Goal: Task Accomplishment & Management: Manage account settings

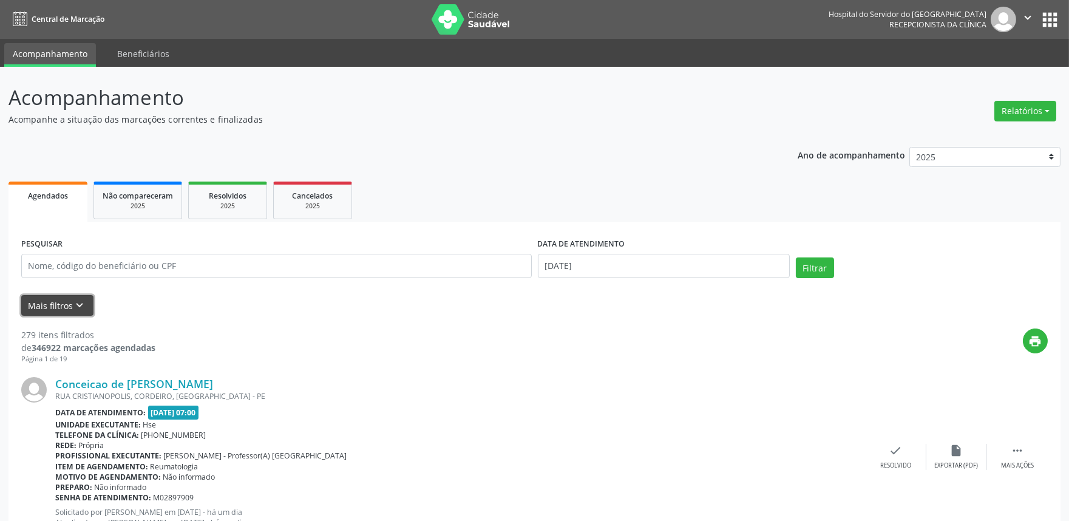
click at [79, 303] on icon "keyboard_arrow_down" at bounding box center [79, 305] width 13 height 13
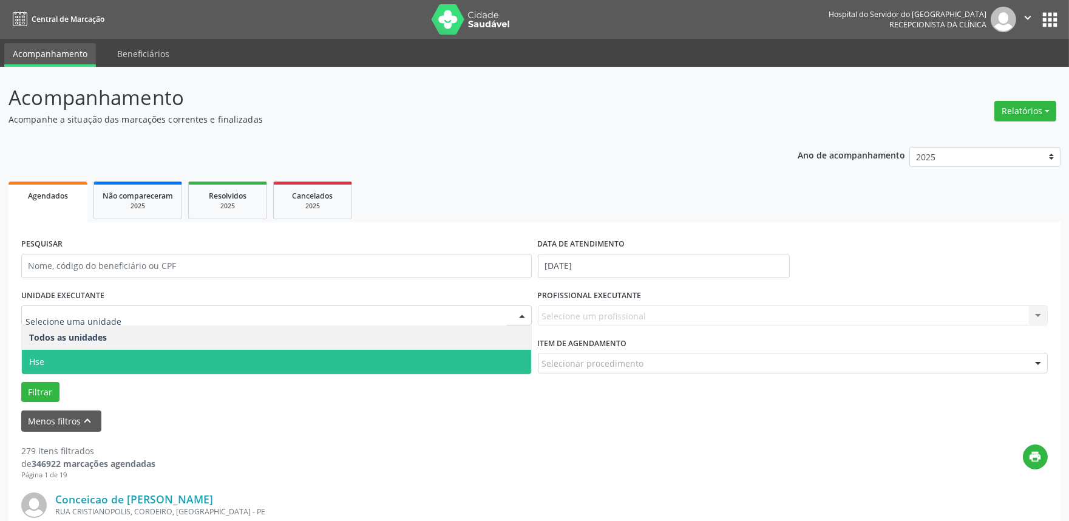
click at [66, 354] on span "Hse" at bounding box center [276, 362] width 509 height 24
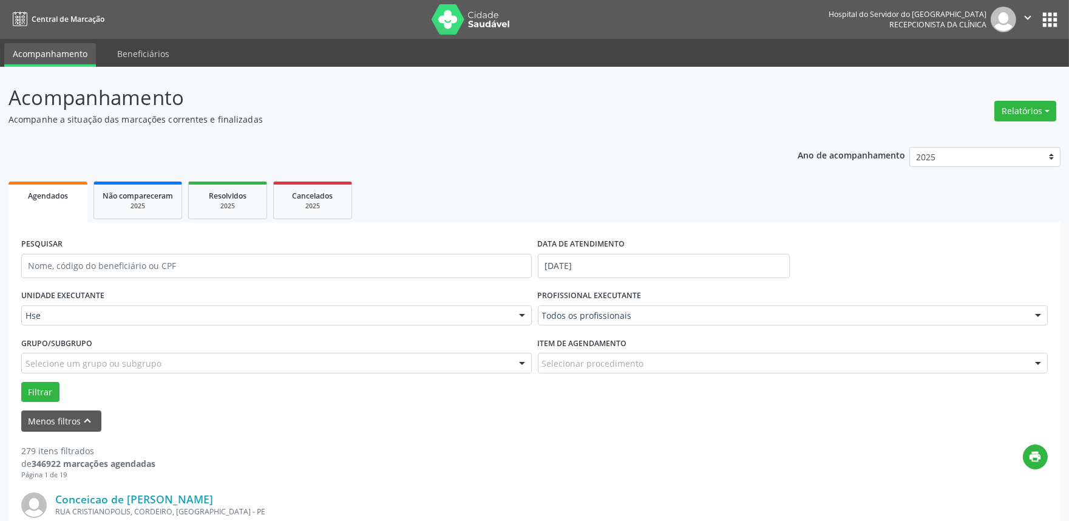
click at [1033, 313] on div at bounding box center [1038, 316] width 18 height 21
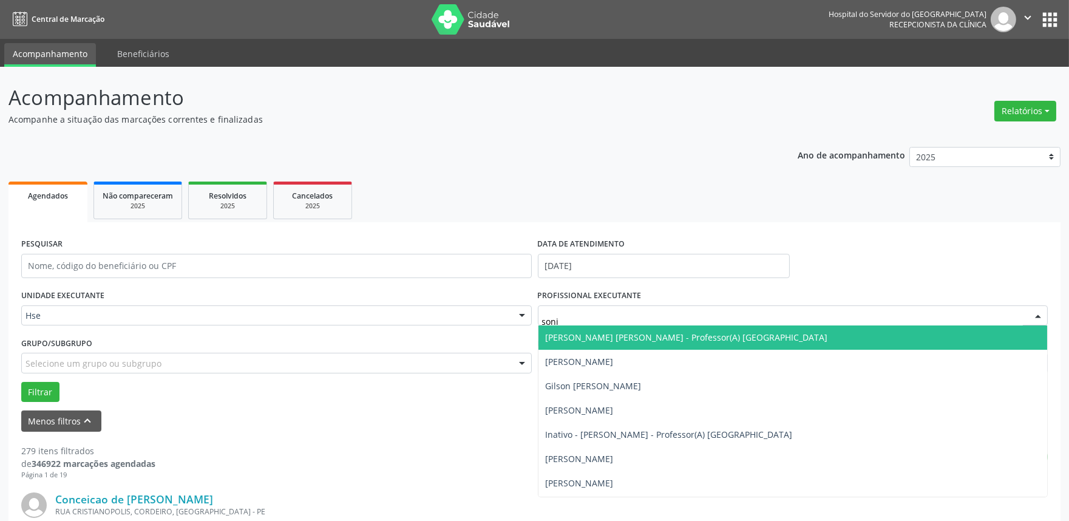
type input "[PERSON_NAME]"
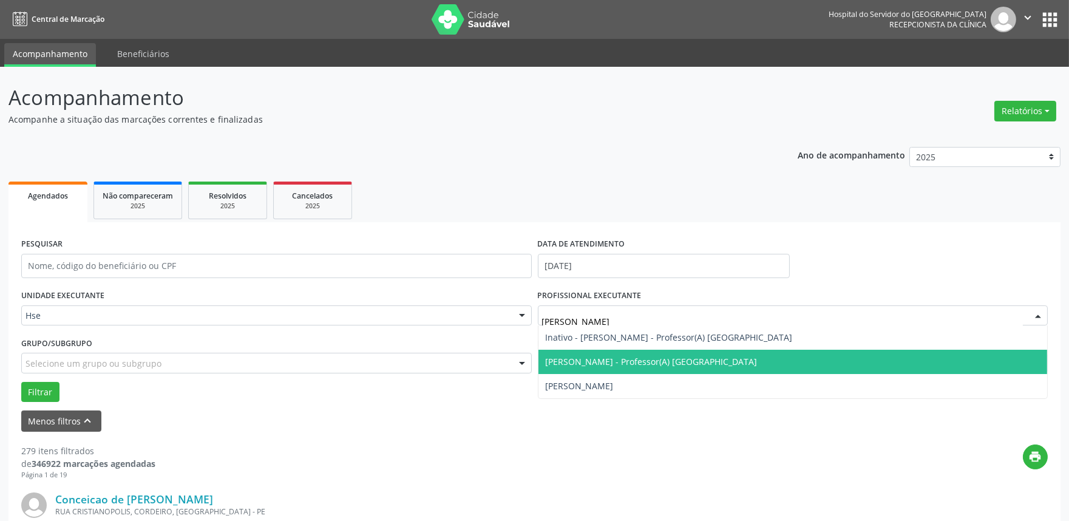
click at [594, 362] on span "[PERSON_NAME] - Professor(A) [GEOGRAPHIC_DATA]" at bounding box center [652, 362] width 212 height 12
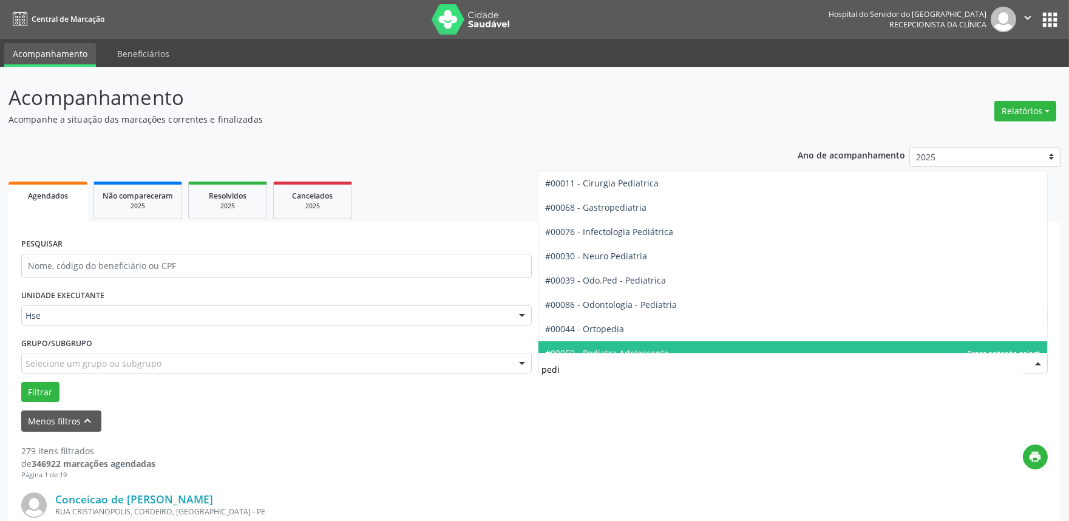
type input "pedia"
click at [617, 346] on span "#00047 - Pediatria" at bounding box center [792, 353] width 509 height 24
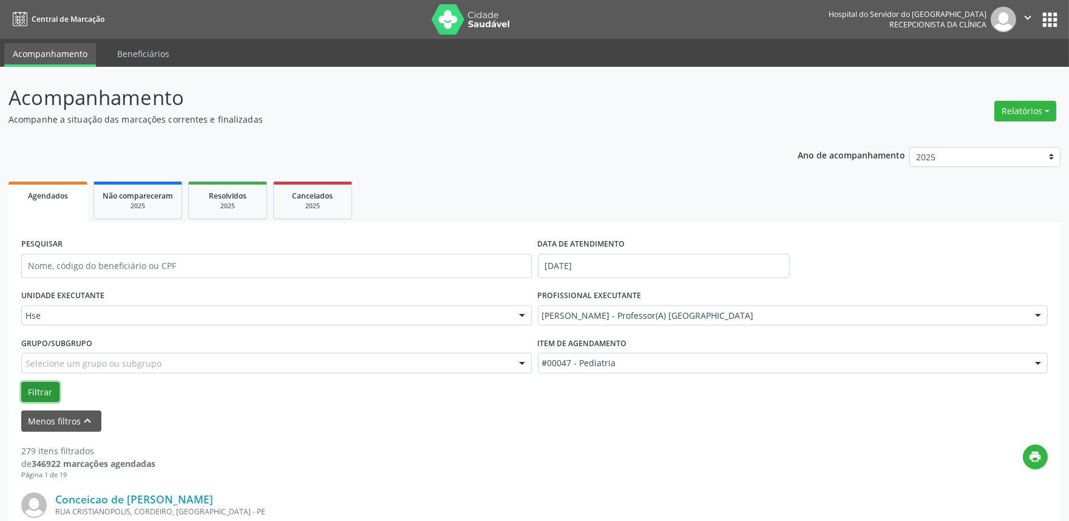
click at [45, 393] on button "Filtrar" at bounding box center [40, 392] width 38 height 21
click at [1018, 110] on button "Relatórios" at bounding box center [1025, 111] width 62 height 21
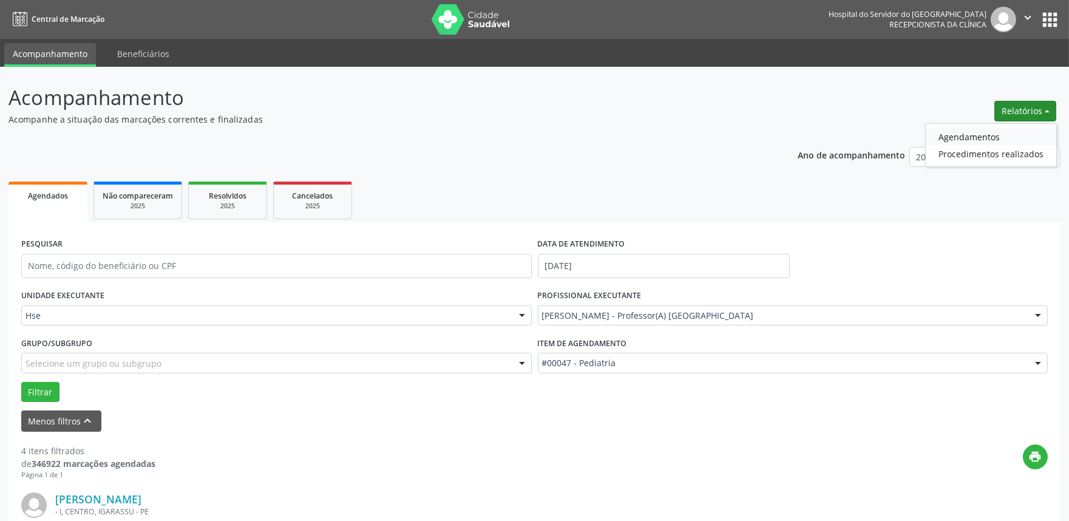
click at [962, 136] on link "Agendamentos" at bounding box center [990, 136] width 130 height 17
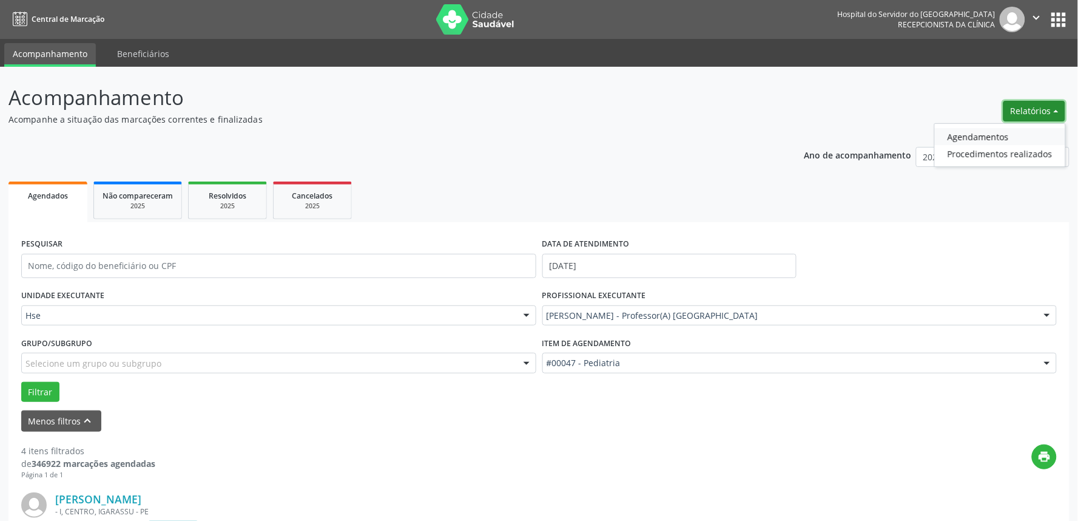
select select "7"
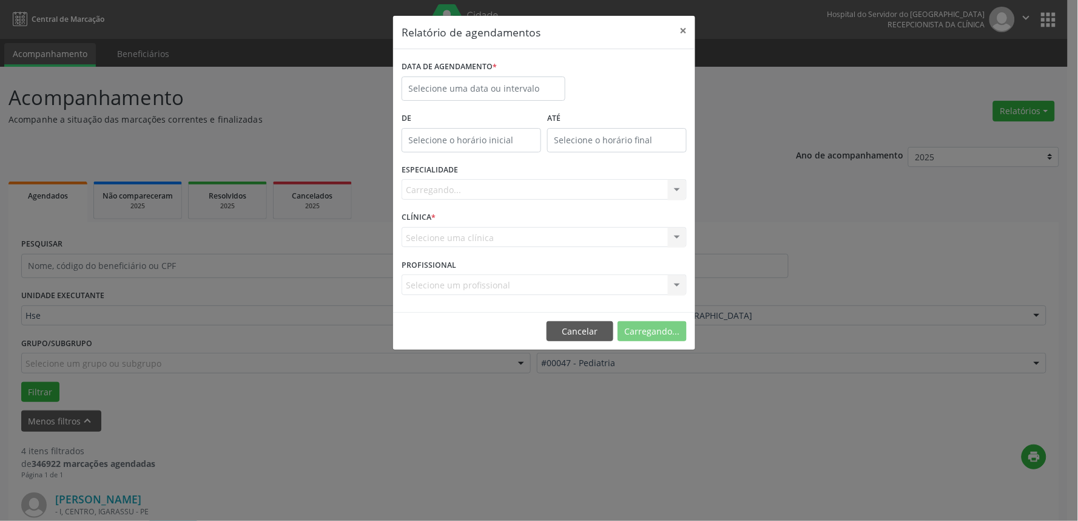
click at [399, 97] on div "DATA DE AGENDAMENTO *" at bounding box center [484, 84] width 170 height 52
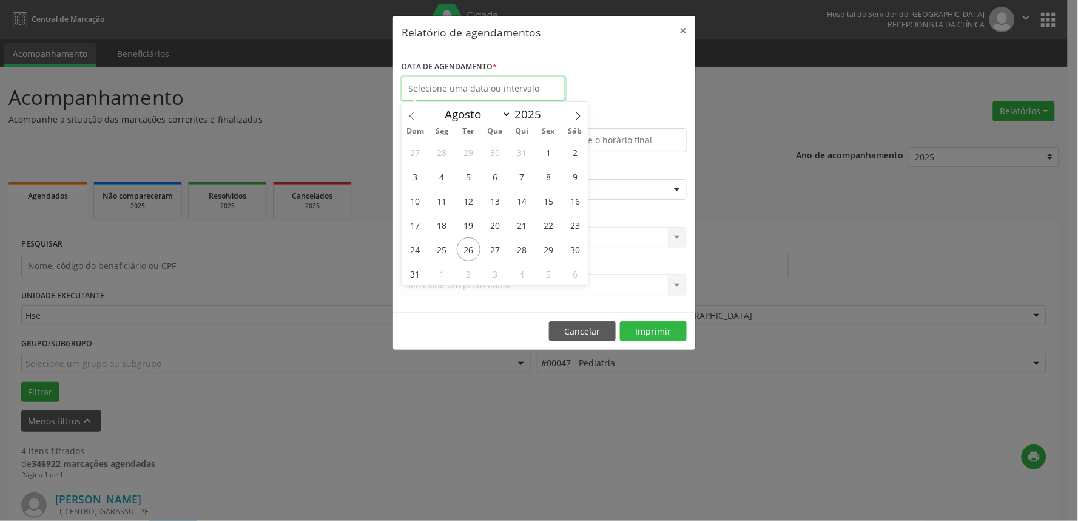
click at [481, 84] on input "text" at bounding box center [484, 88] width 164 height 24
click at [466, 263] on span "2" at bounding box center [469, 274] width 24 height 24
type input "[DATE]"
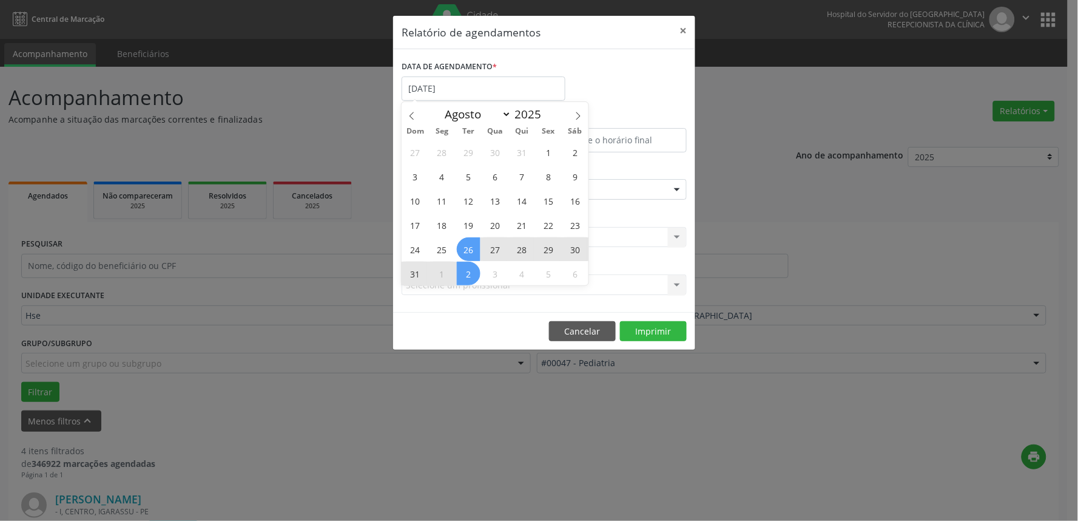
click at [466, 252] on span "26" at bounding box center [469, 249] width 24 height 24
click at [466, 252] on div "CLÍNICA * Selecione uma clínica Nenhum resultado encontrado para: " " Não há ne…" at bounding box center [544, 231] width 291 height 47
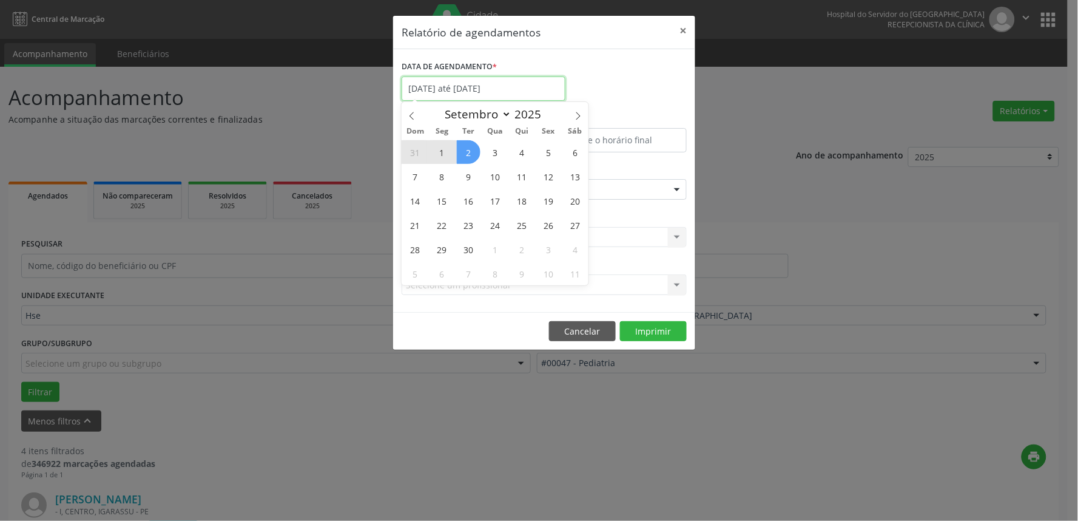
click at [489, 86] on input "[DATE] até [DATE]" at bounding box center [484, 88] width 164 height 24
click at [410, 120] on span at bounding box center [412, 112] width 21 height 21
select select "7"
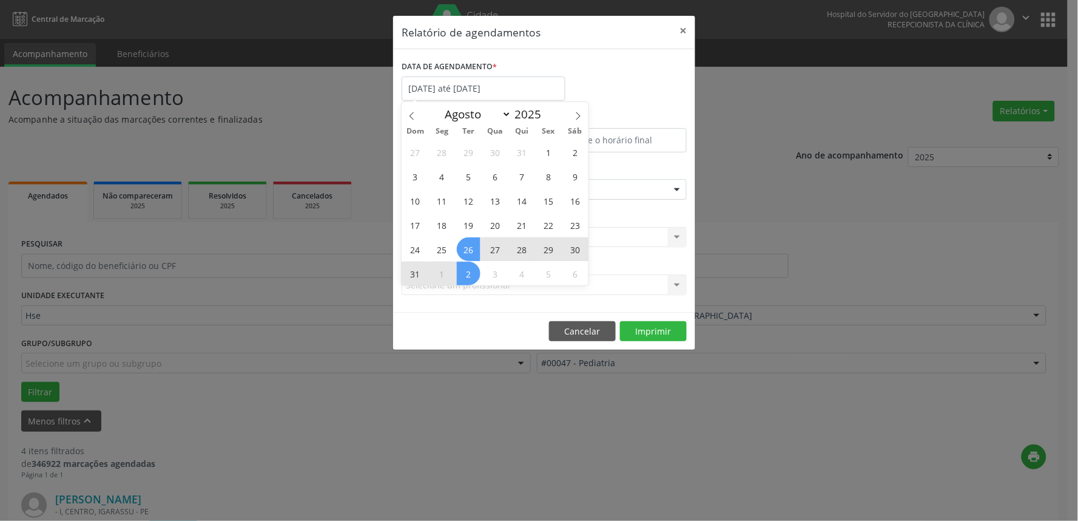
click at [470, 243] on span "26" at bounding box center [469, 249] width 24 height 24
type input "[DATE]"
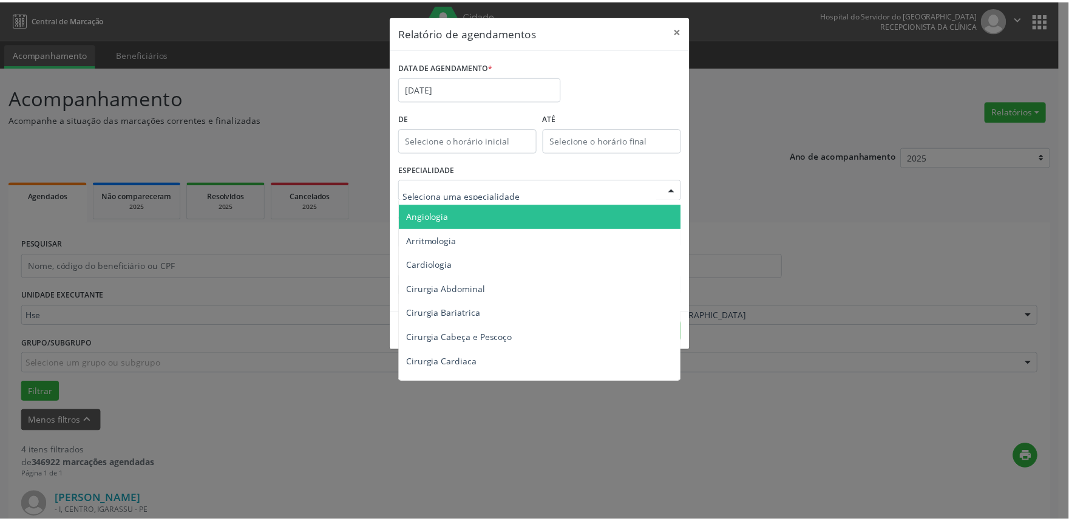
scroll to position [67, 0]
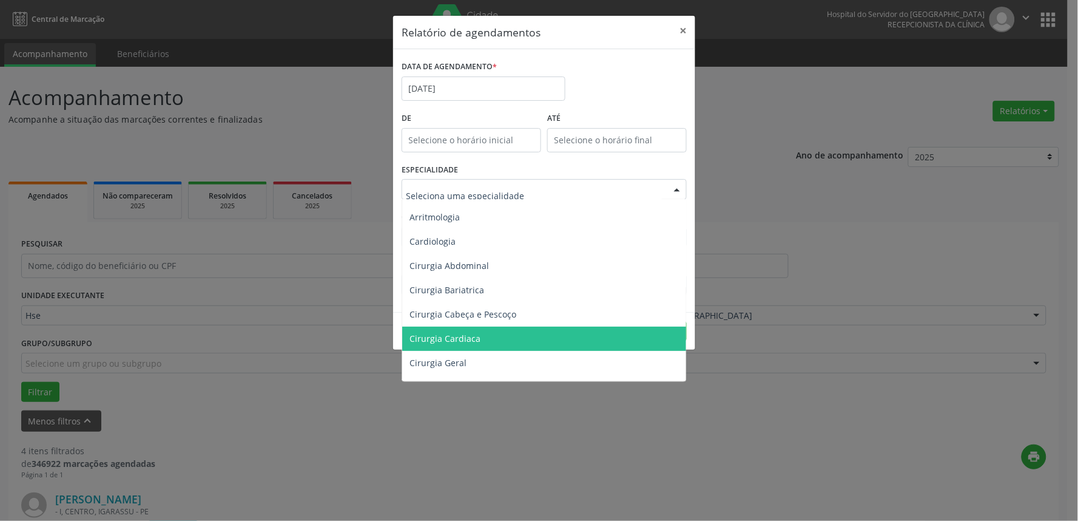
click at [495, 330] on span "Cirurgia Cardiaca" at bounding box center [545, 338] width 286 height 24
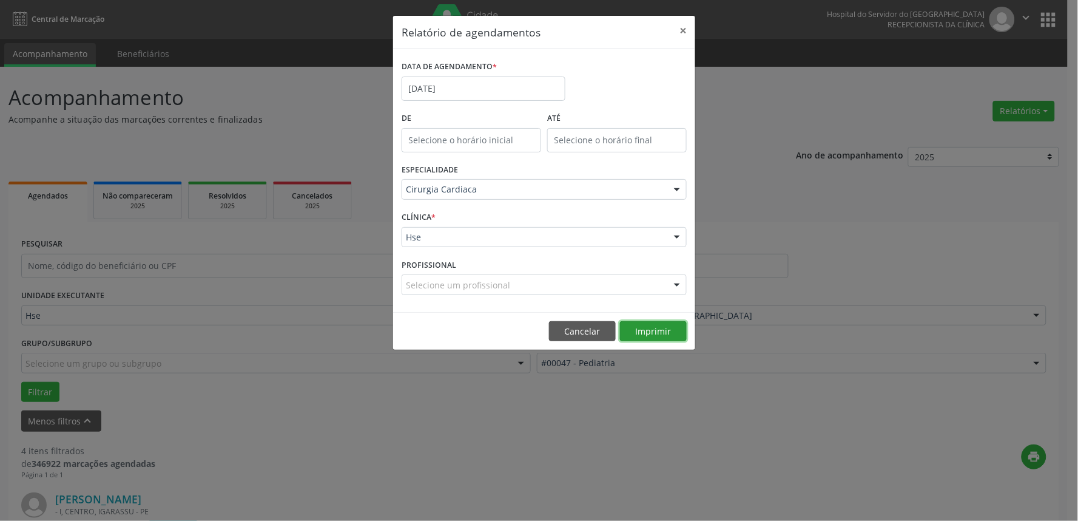
click at [648, 336] on button "Imprimir" at bounding box center [653, 331] width 67 height 21
click at [686, 28] on button "×" at bounding box center [683, 31] width 24 height 30
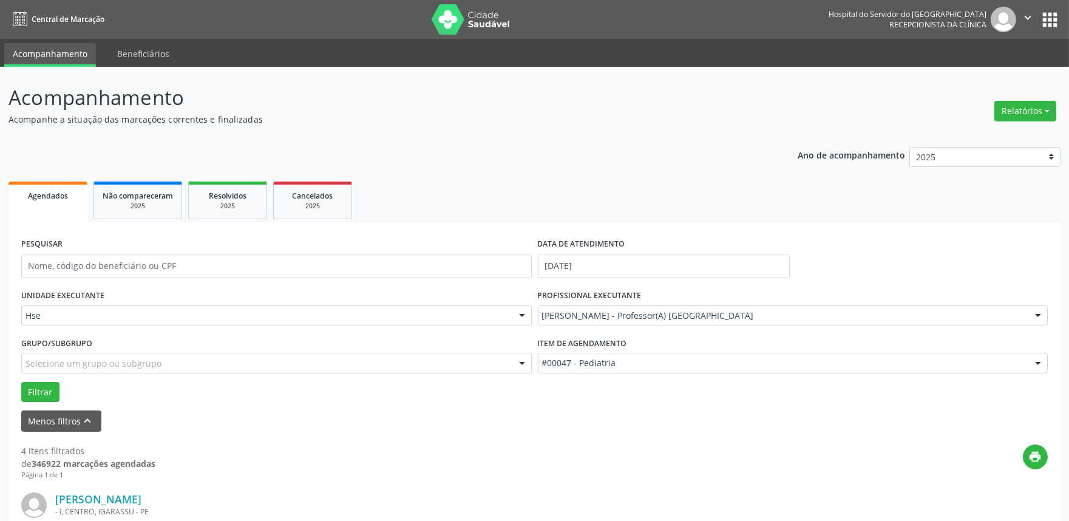
click at [191, 249] on div "PESQUISAR" at bounding box center [276, 261] width 516 height 52
click at [191, 265] on input "text" at bounding box center [276, 266] width 510 height 24
drag, startPoint x: 201, startPoint y: 254, endPoint x: 211, endPoint y: 249, distance: 10.9
click at [201, 254] on input "text" at bounding box center [276, 266] width 510 height 24
click at [44, 428] on button "Menos filtros keyboard_arrow_up" at bounding box center [61, 420] width 80 height 21
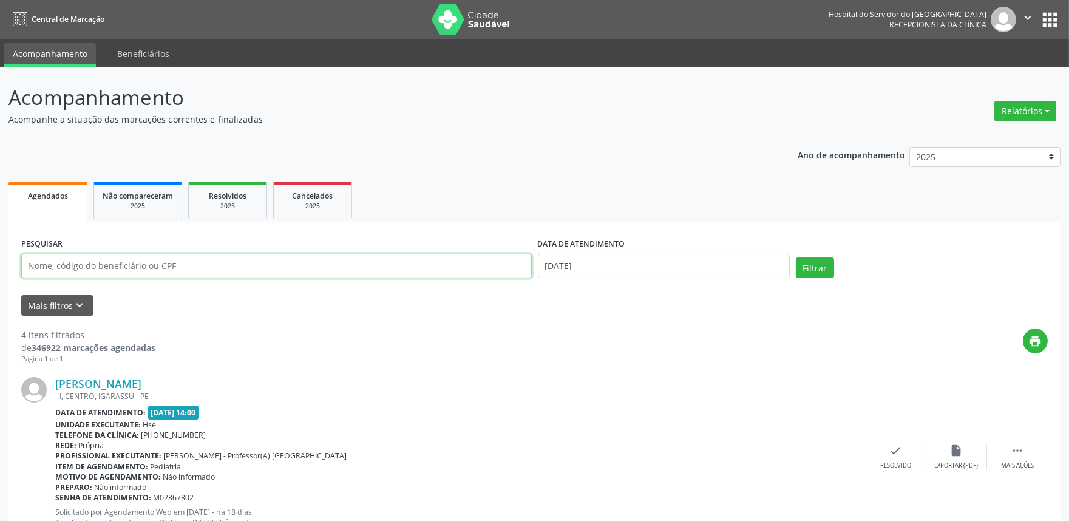
click at [293, 254] on input "text" at bounding box center [276, 266] width 510 height 24
click at [623, 257] on input "[DATE]" at bounding box center [664, 266] width 252 height 24
drag, startPoint x: 105, startPoint y: 272, endPoint x: 104, endPoint y: 265, distance: 6.7
click at [105, 271] on input "text" at bounding box center [276, 266] width 510 height 24
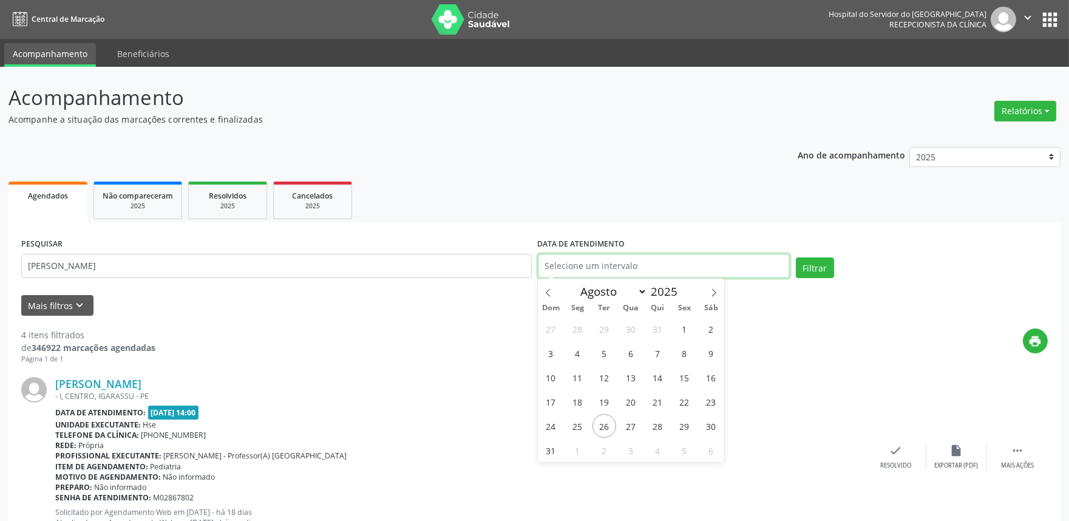
click at [648, 260] on input "text" at bounding box center [664, 266] width 252 height 24
click at [382, 332] on div "print" at bounding box center [601, 346] width 892 height 36
click at [823, 263] on button "Filtrar" at bounding box center [815, 267] width 38 height 21
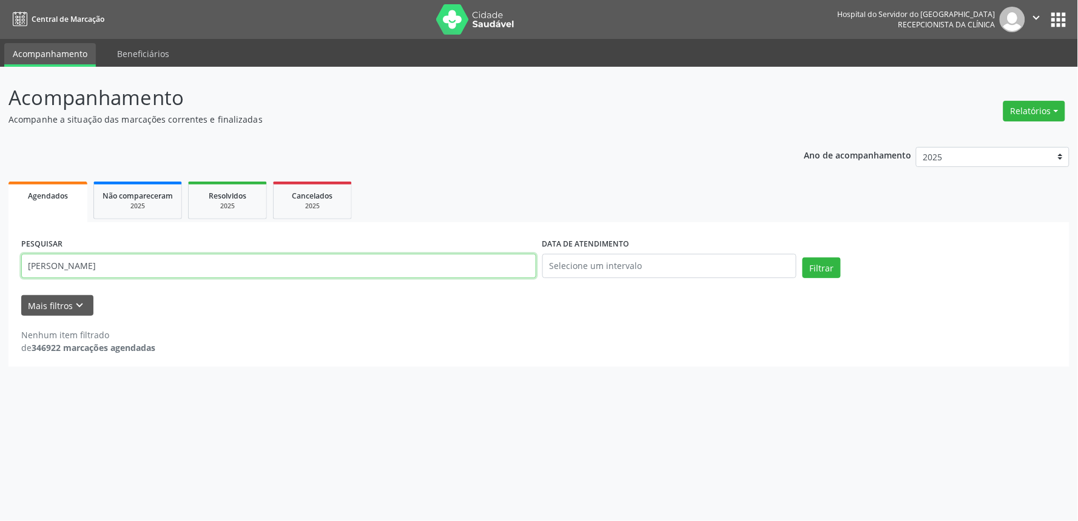
click at [52, 274] on input "[PERSON_NAME]" at bounding box center [278, 266] width 515 height 24
type input "[PERSON_NAME]"
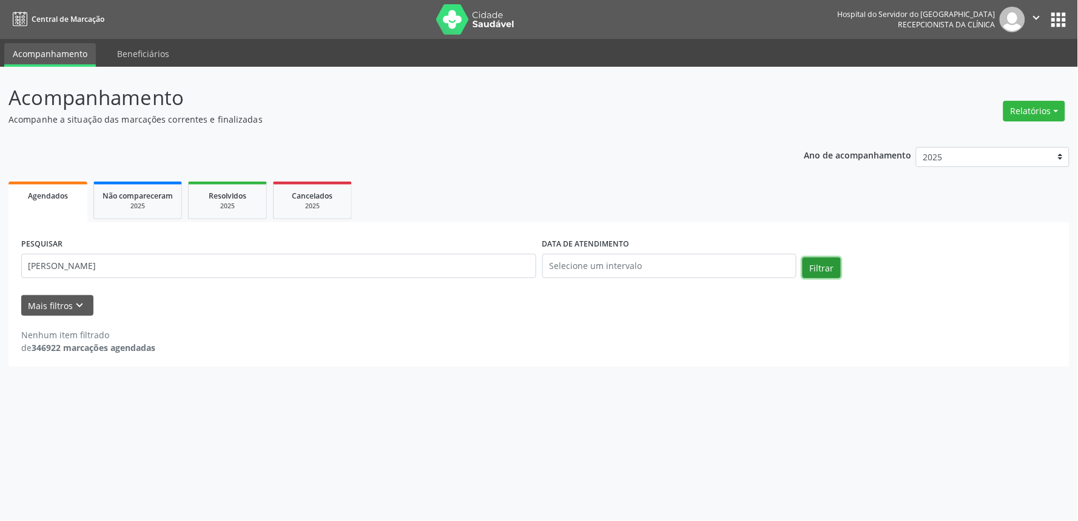
click at [812, 264] on button "Filtrar" at bounding box center [822, 267] width 38 height 21
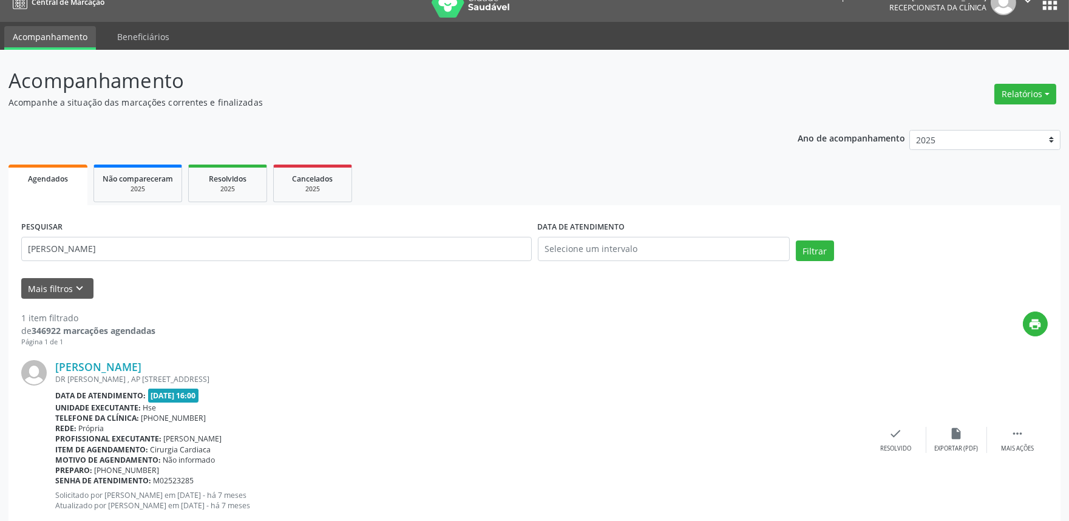
scroll to position [0, 0]
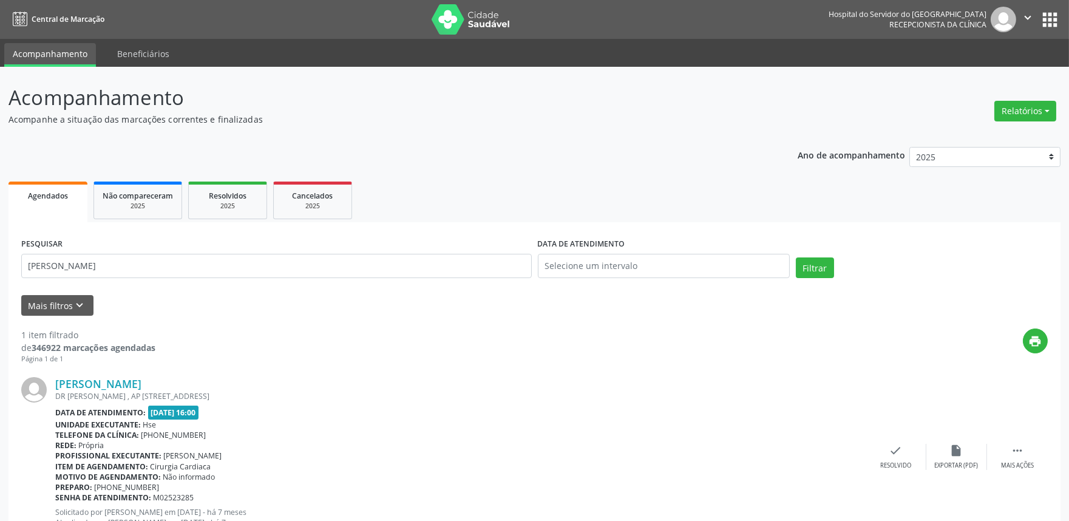
click at [67, 227] on div "PESQUISAR [PERSON_NAME] DATA DE ATENDIMENTO Filtrar UNIDADE EXECUTANTE Selecion…" at bounding box center [534, 392] width 1052 height 340
click at [124, 208] on div "2025" at bounding box center [138, 205] width 70 height 9
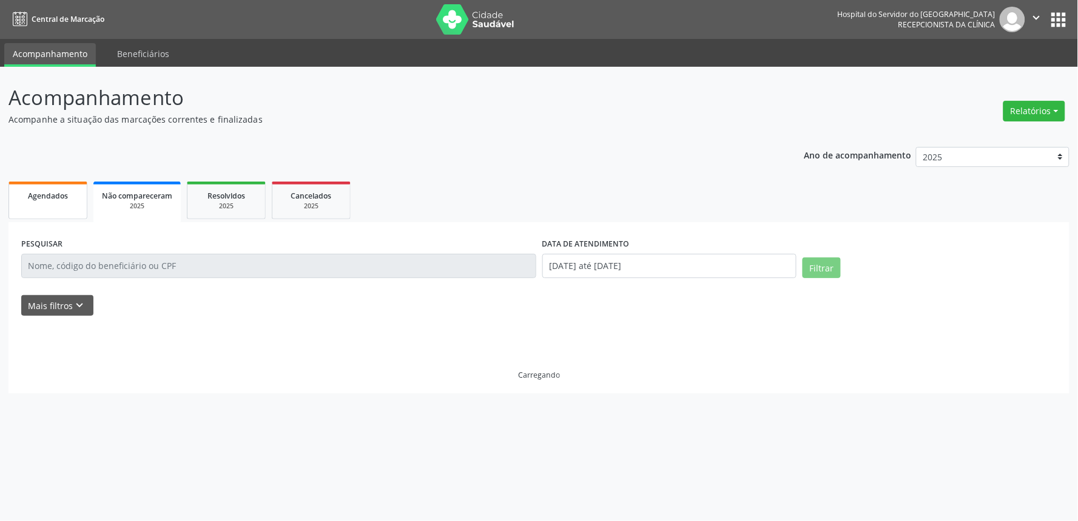
click at [35, 182] on link "Agendados" at bounding box center [47, 200] width 79 height 38
click at [64, 51] on link "Acompanhamento" at bounding box center [50, 55] width 92 height 24
click at [35, 13] on link "Central de Marcação" at bounding box center [56, 19] width 96 height 20
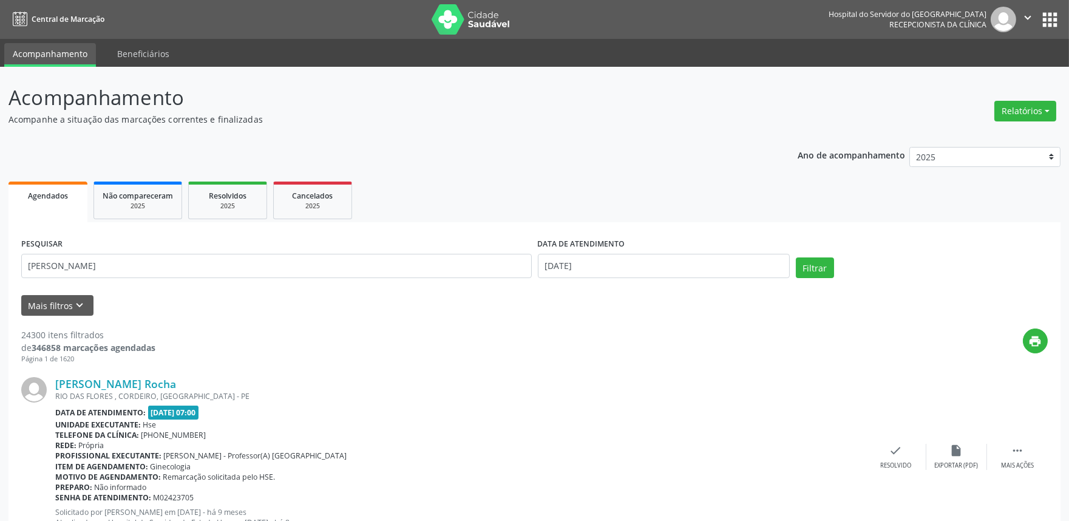
click at [79, 305] on icon "keyboard_arrow_down" at bounding box center [79, 305] width 13 height 13
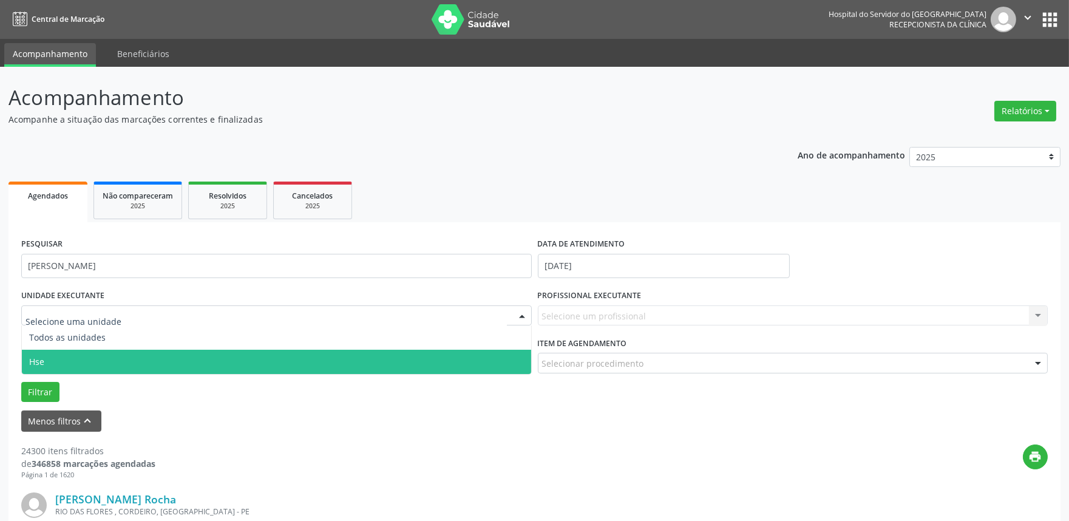
click at [85, 356] on span "Hse" at bounding box center [276, 362] width 509 height 24
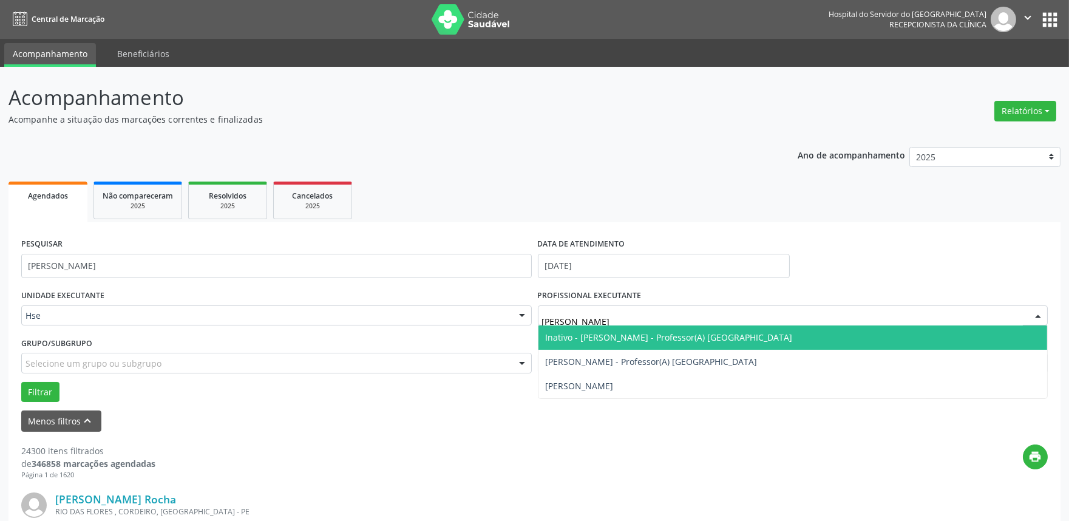
click at [677, 340] on span "Inativo - [PERSON_NAME] - Professor(A) [GEOGRAPHIC_DATA]" at bounding box center [669, 337] width 247 height 12
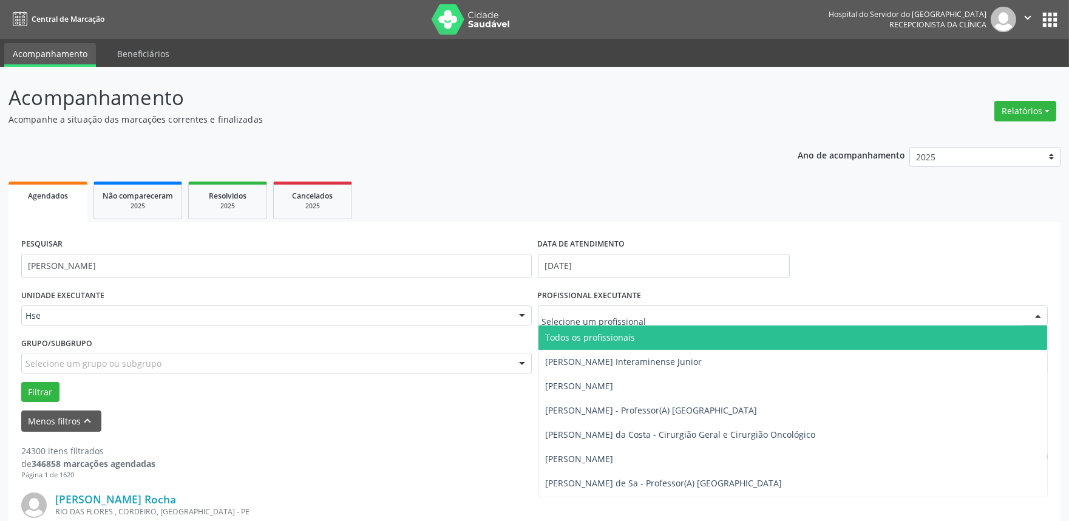
click at [835, 322] on div at bounding box center [793, 315] width 510 height 21
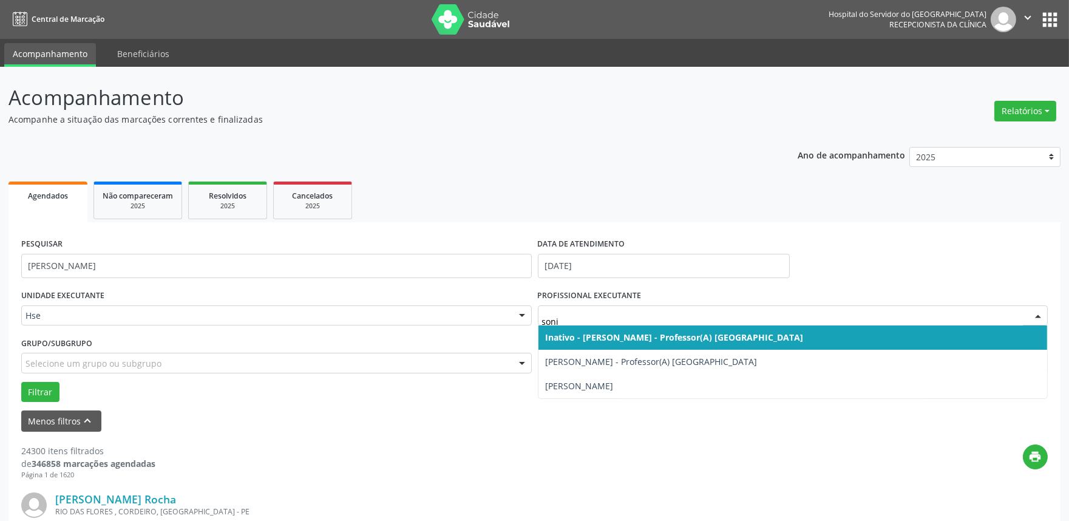
type input "[PERSON_NAME]"
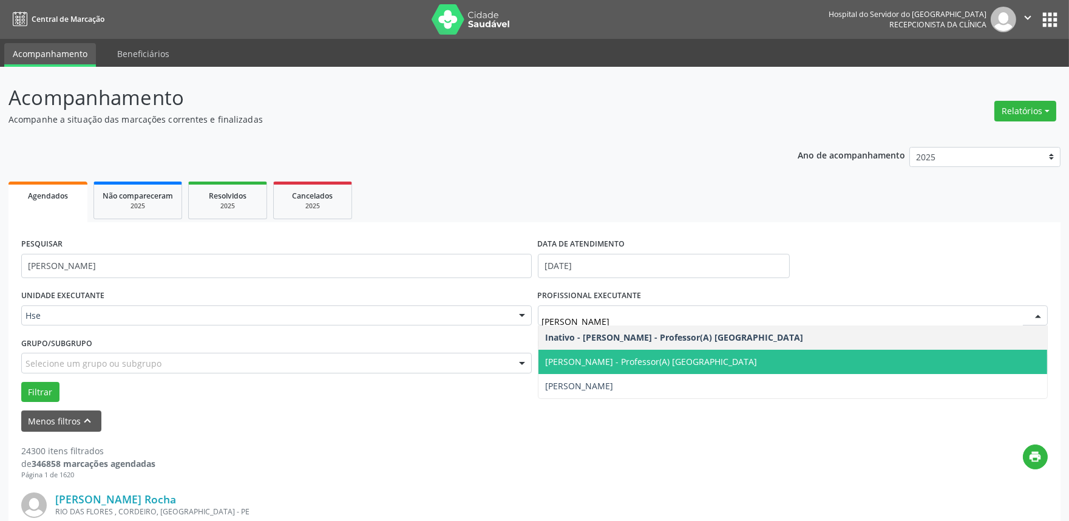
click at [657, 362] on span "[PERSON_NAME] - Professor(A) [GEOGRAPHIC_DATA]" at bounding box center [652, 362] width 212 height 12
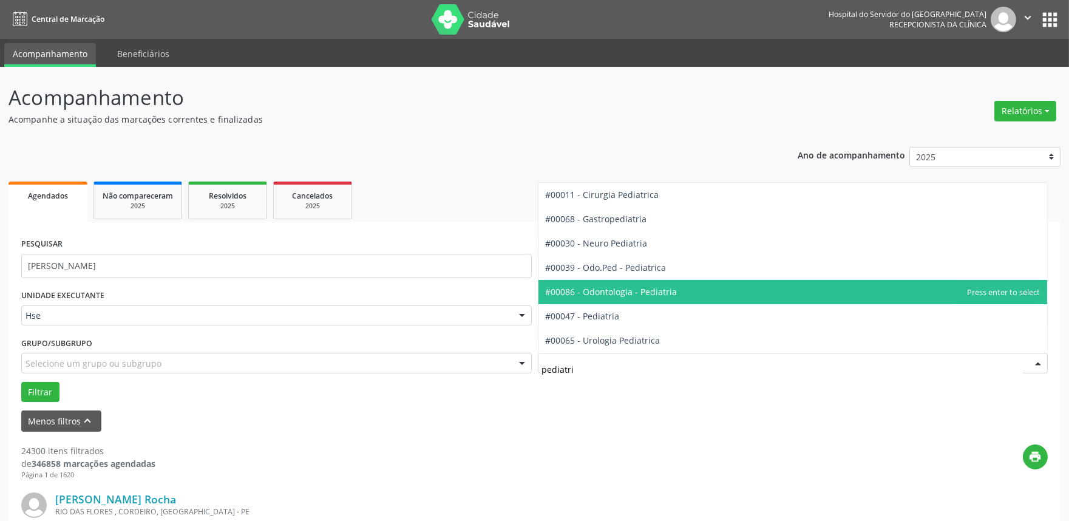
click at [614, 299] on span "#00086 - Odontologia - Pediatria" at bounding box center [792, 292] width 509 height 24
type input "pediatri"
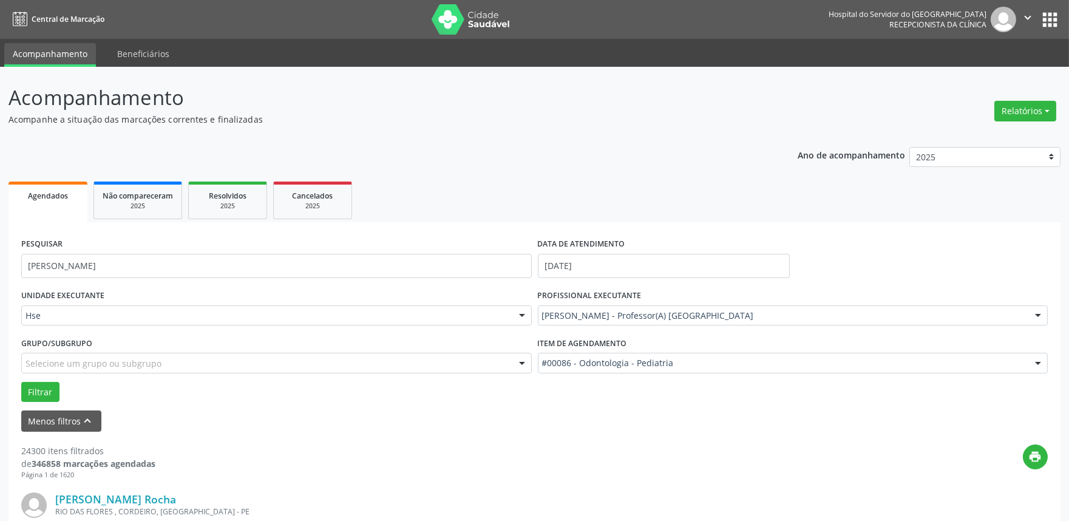
click at [614, 304] on div "UNIDADE EXECUTANTE Hse Todos as unidades Hse Nenhum resultado encontrado para: …" at bounding box center [534, 343] width 1032 height 115
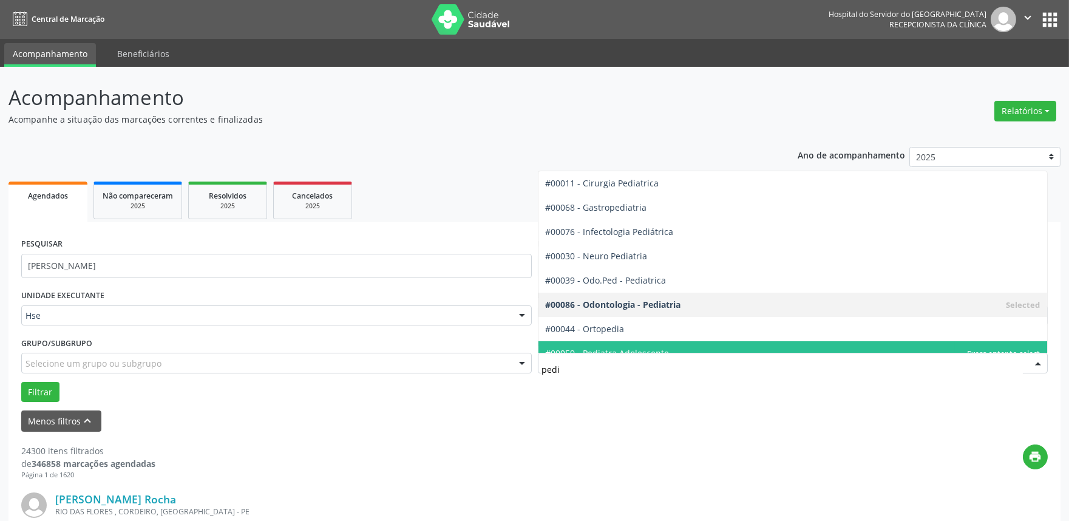
type input "pedia"
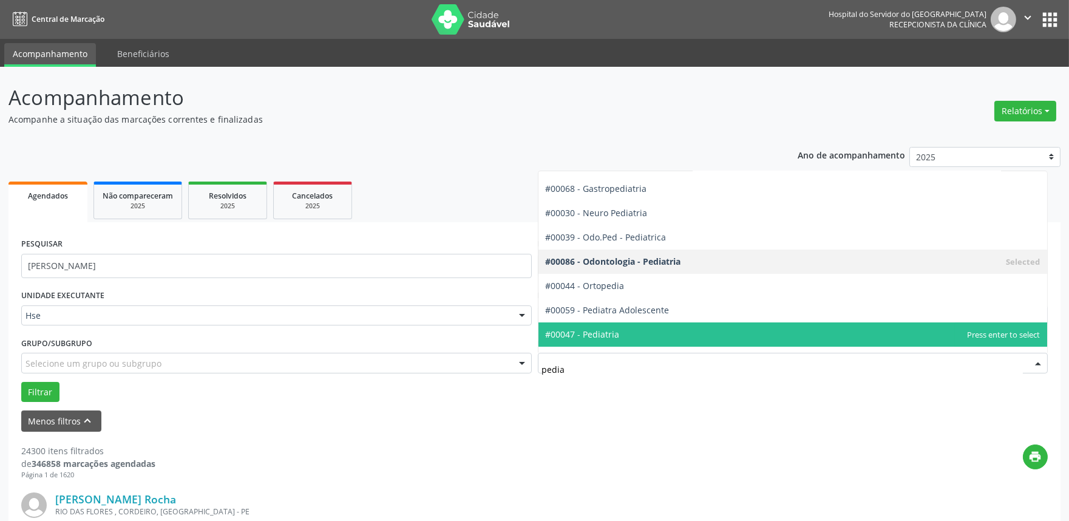
scroll to position [37, 0]
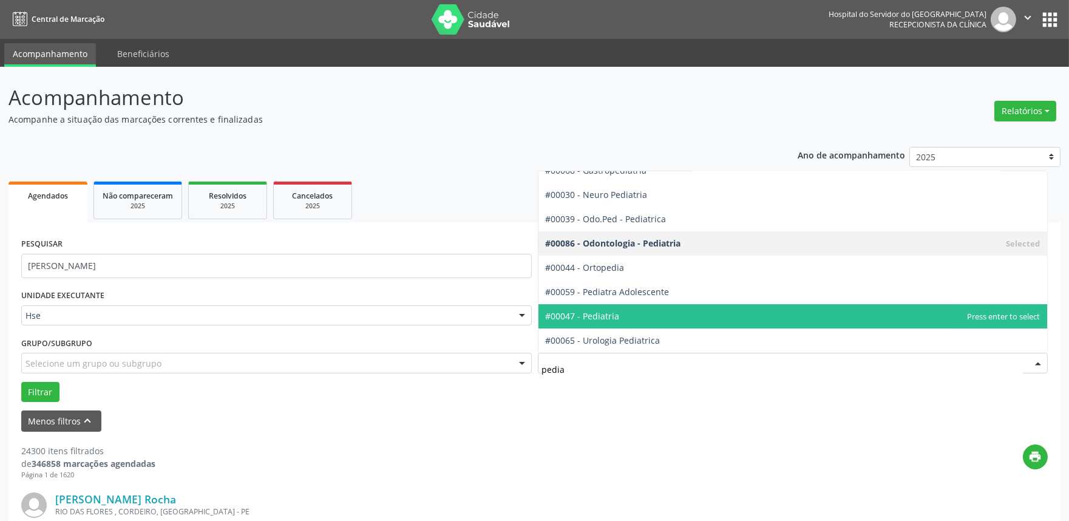
click at [614, 313] on span "#00047 - Pediatria" at bounding box center [583, 316] width 74 height 12
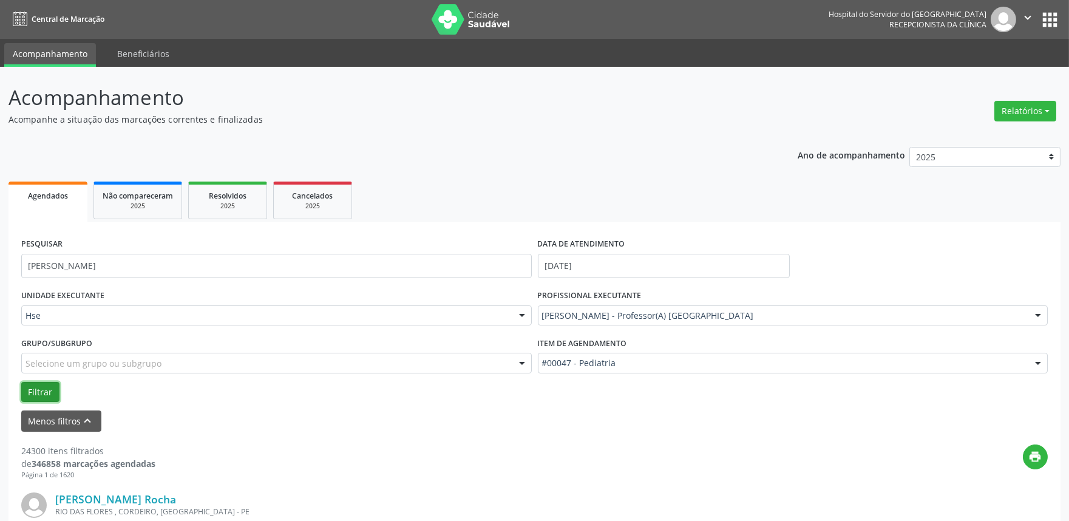
click at [36, 392] on button "Filtrar" at bounding box center [40, 392] width 38 height 21
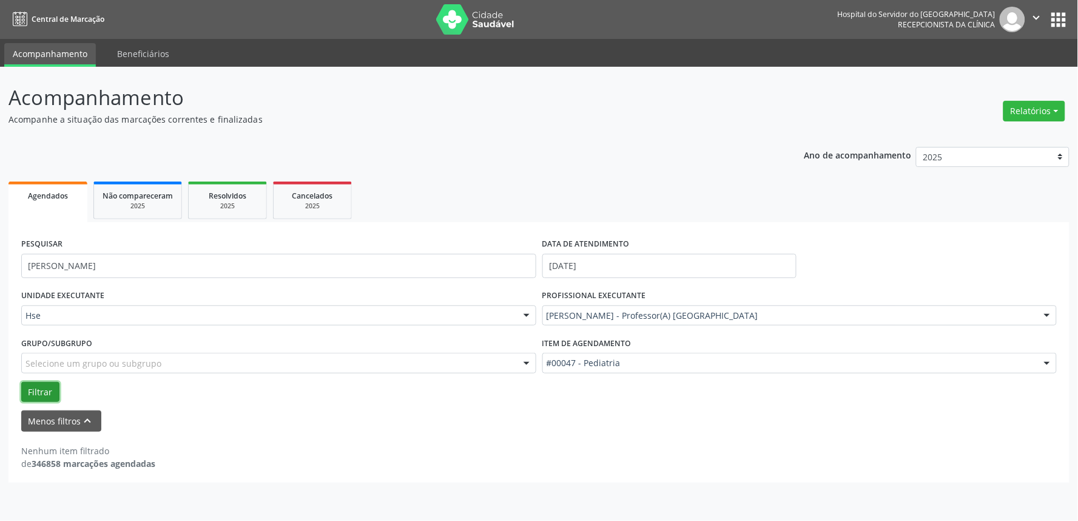
click at [40, 385] on button "Filtrar" at bounding box center [40, 392] width 38 height 21
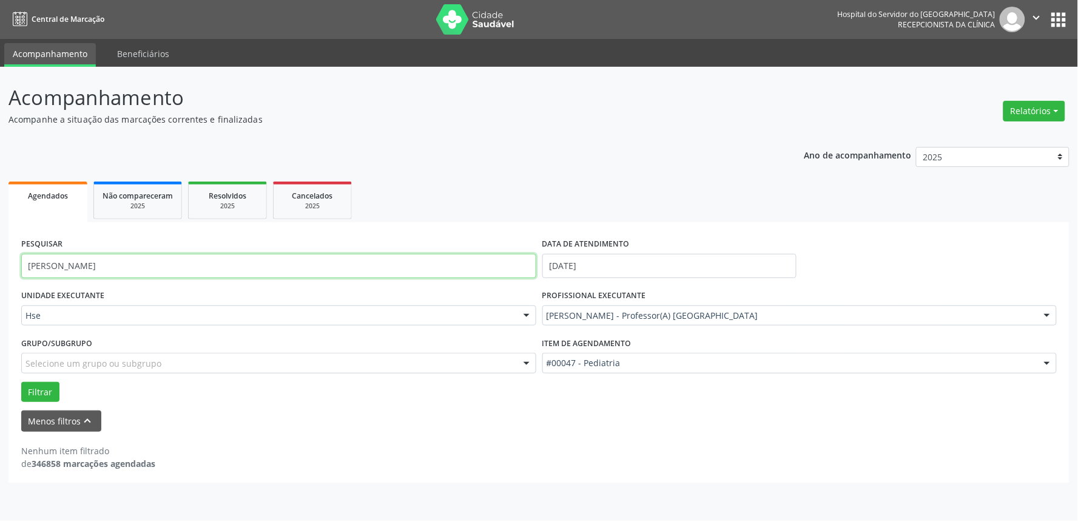
drag, startPoint x: 141, startPoint y: 264, endPoint x: 0, endPoint y: 264, distance: 140.8
click at [0, 264] on div "Acompanhamento Acompanhe a situação das marcações correntes e finalizadas Relat…" at bounding box center [539, 294] width 1078 height 454
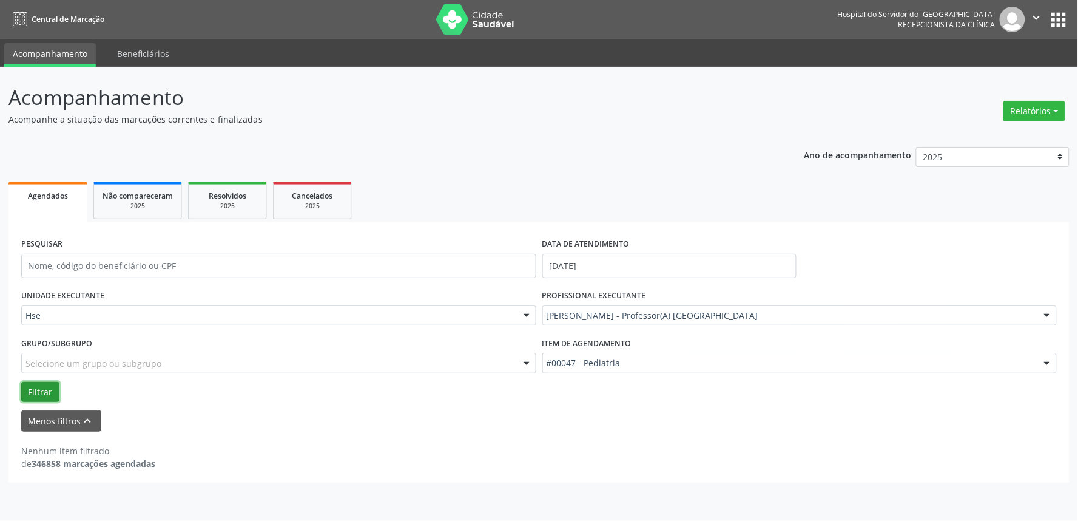
click at [39, 390] on button "Filtrar" at bounding box center [40, 392] width 38 height 21
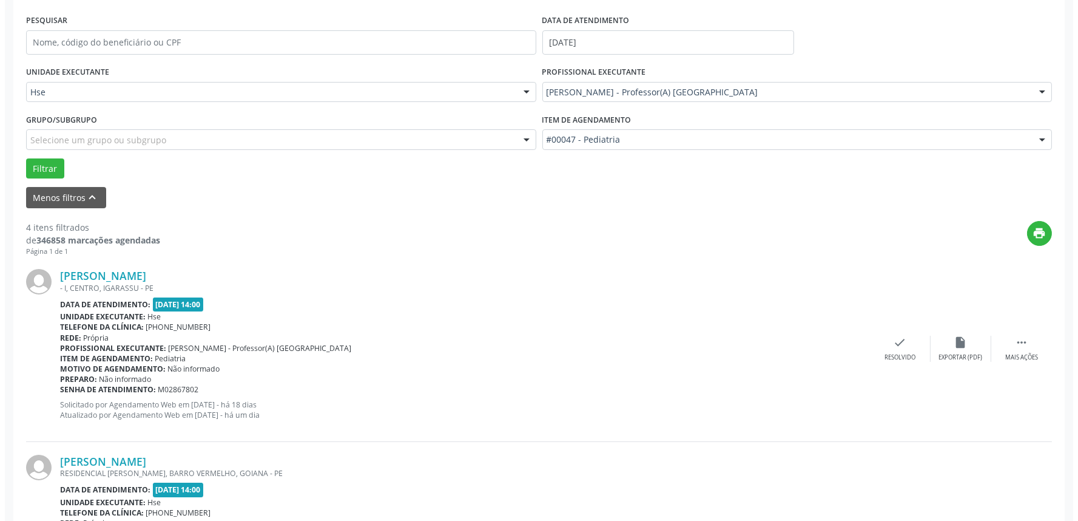
scroll to position [269, 0]
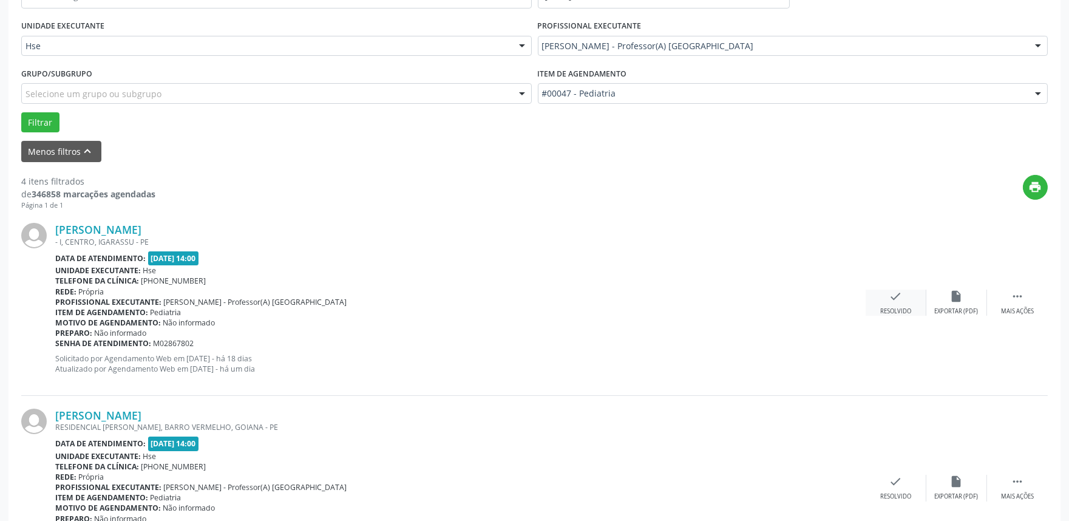
click at [896, 296] on icon "check" at bounding box center [895, 295] width 13 height 13
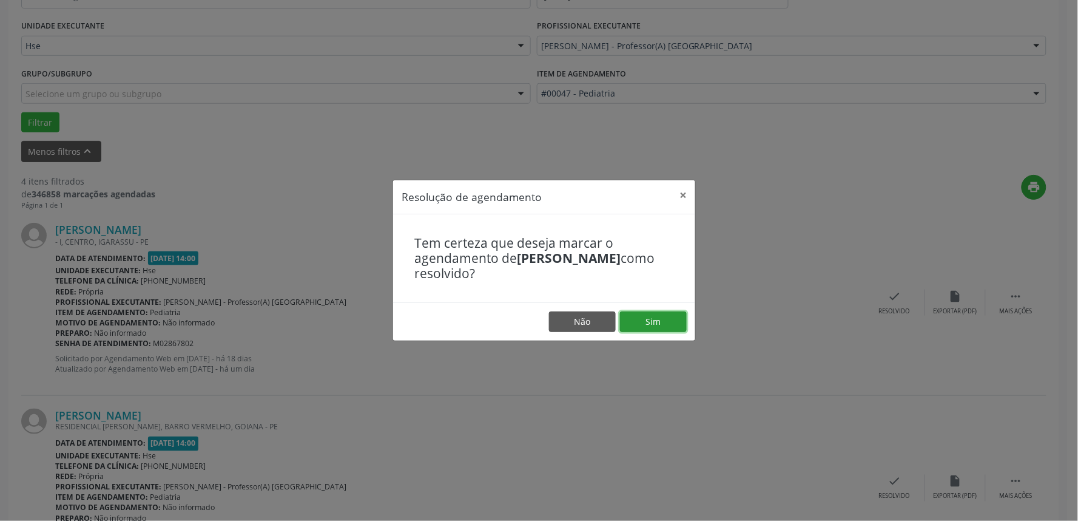
click at [648, 312] on button "Sim" at bounding box center [653, 321] width 67 height 21
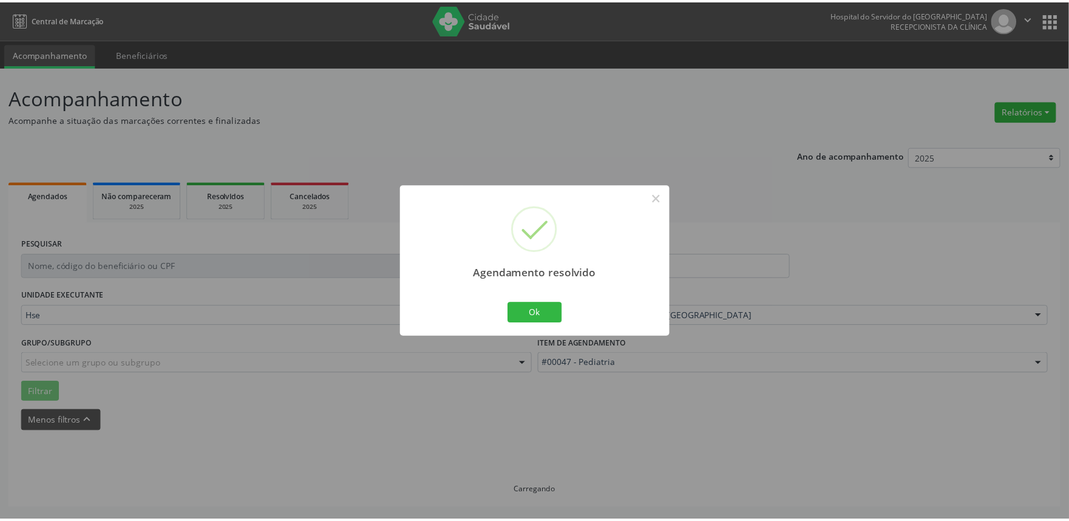
scroll to position [0, 0]
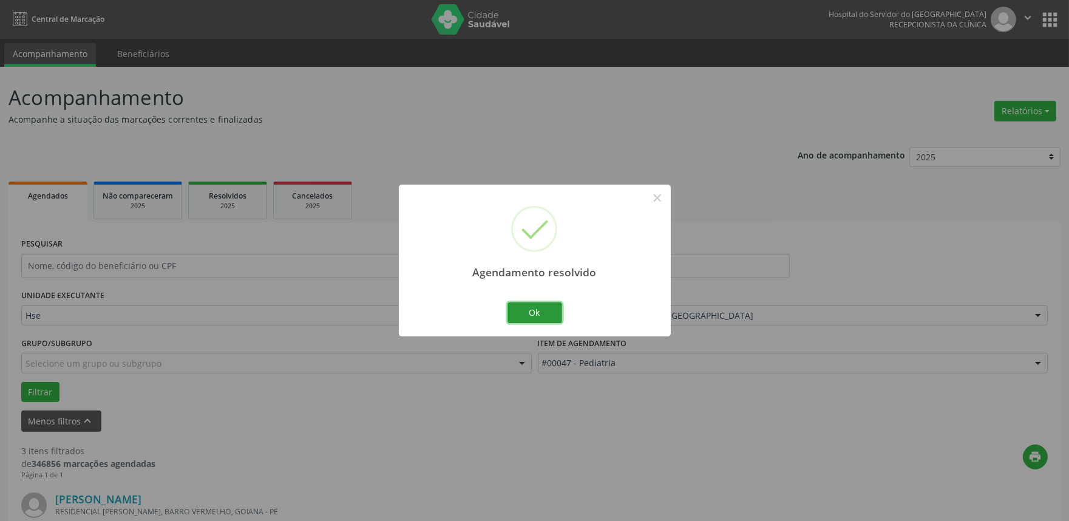
click at [522, 319] on button "Ok" at bounding box center [534, 312] width 55 height 21
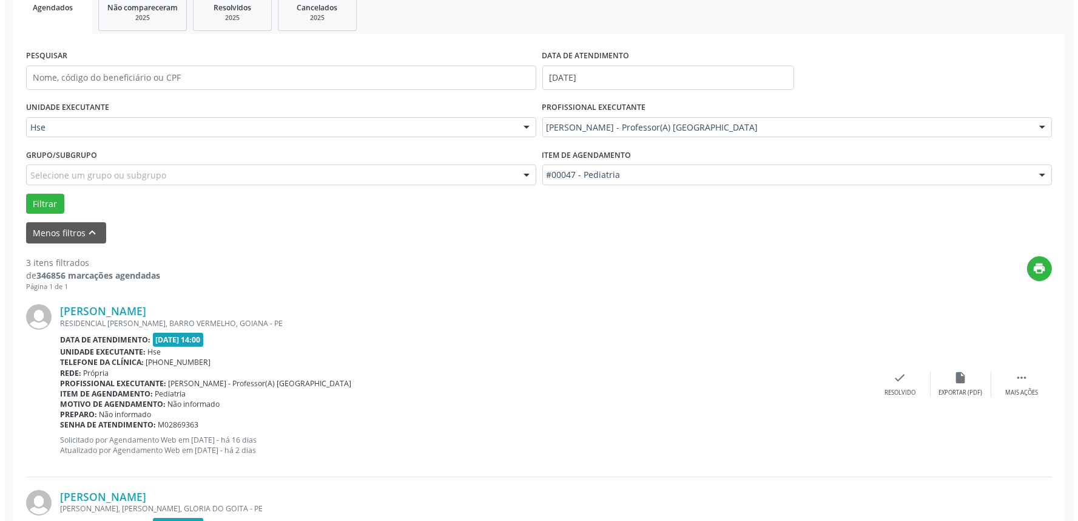
scroll to position [269, 0]
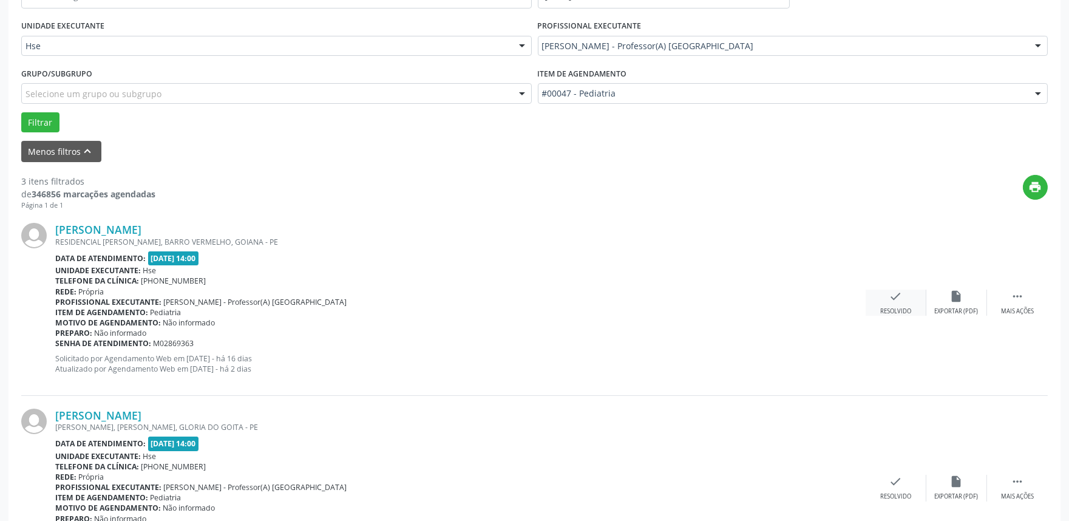
click at [893, 302] on div "check Resolvido" at bounding box center [895, 302] width 61 height 26
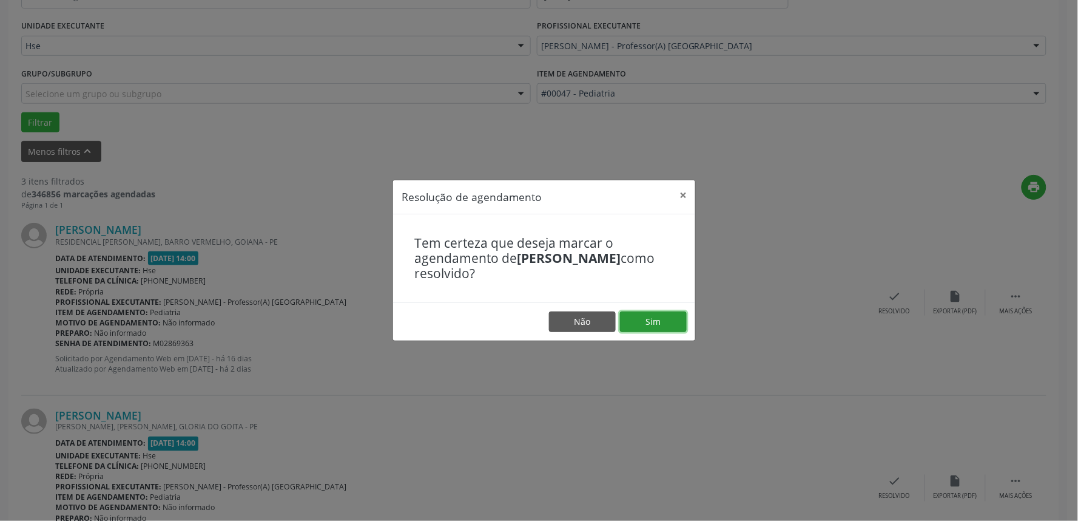
click at [668, 322] on button "Sim" at bounding box center [653, 321] width 67 height 21
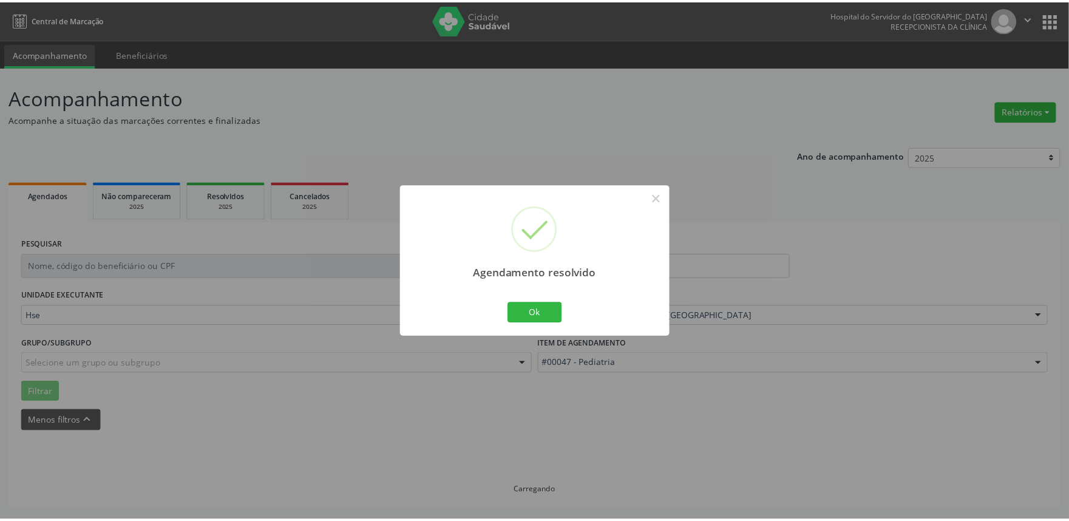
scroll to position [0, 0]
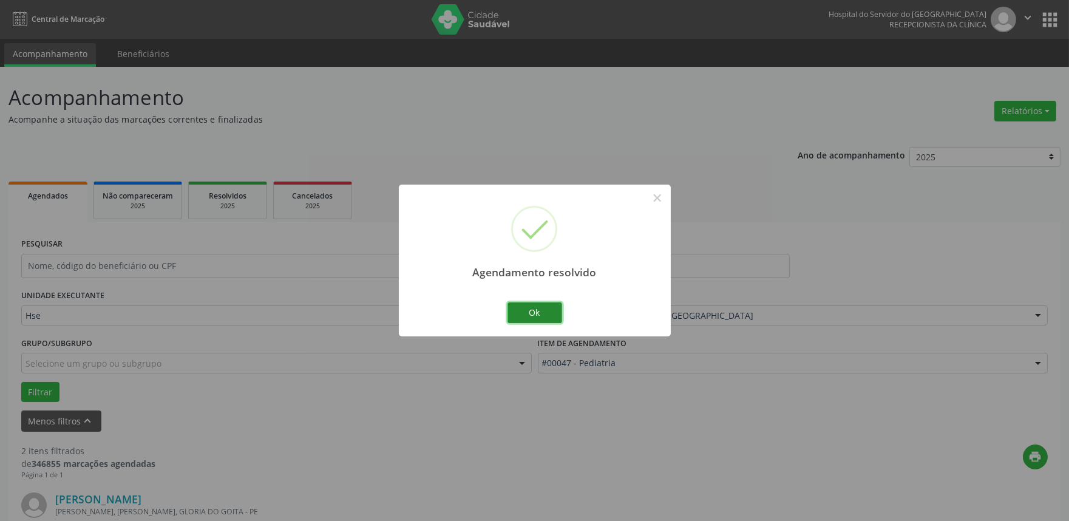
click at [530, 316] on button "Ok" at bounding box center [534, 312] width 55 height 21
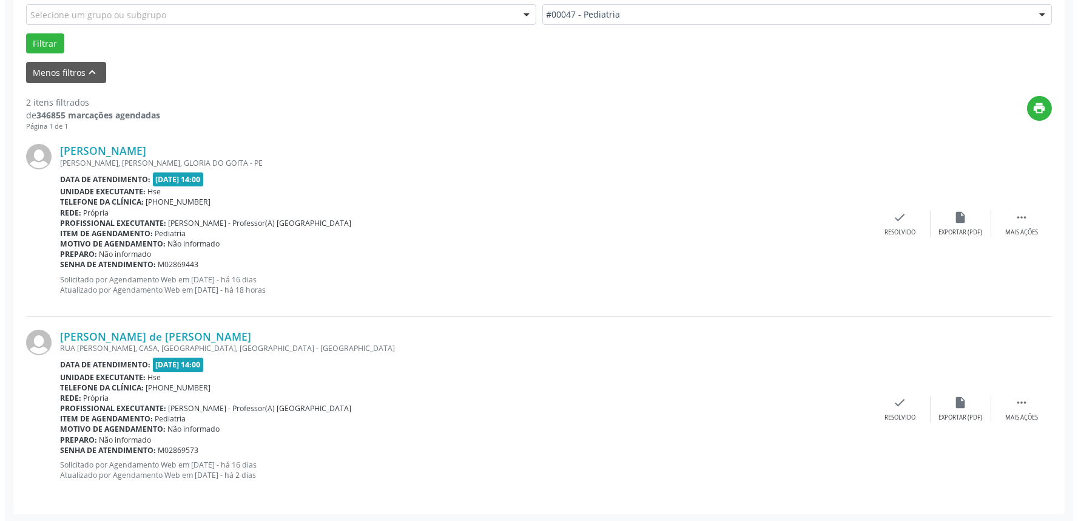
scroll to position [349, 0]
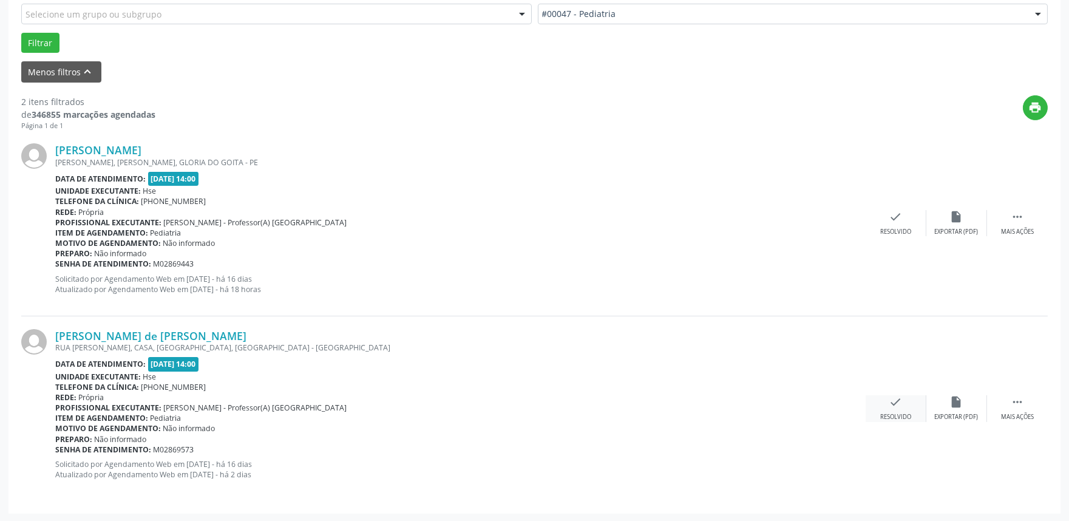
click at [889, 399] on icon "check" at bounding box center [895, 401] width 13 height 13
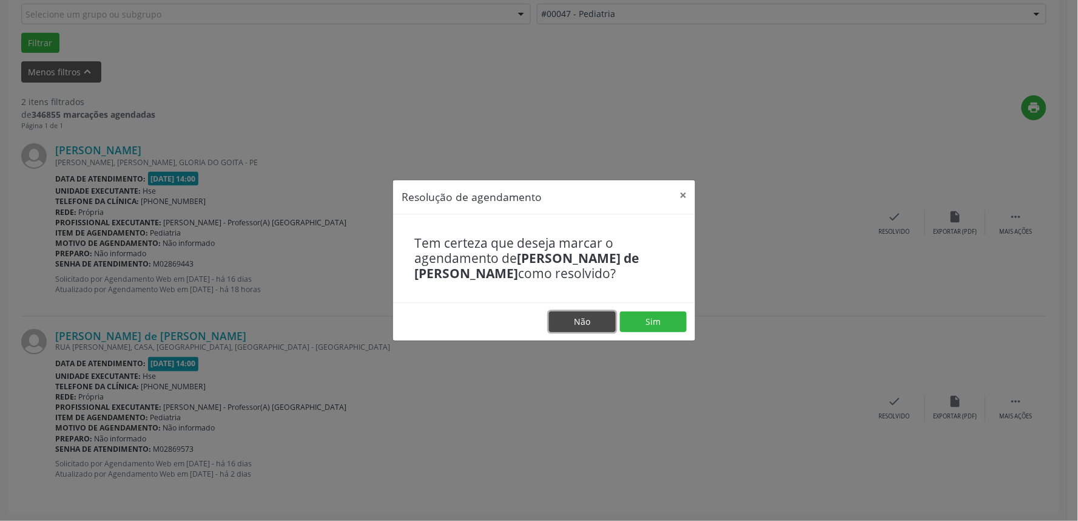
click at [580, 325] on button "Não" at bounding box center [582, 321] width 67 height 21
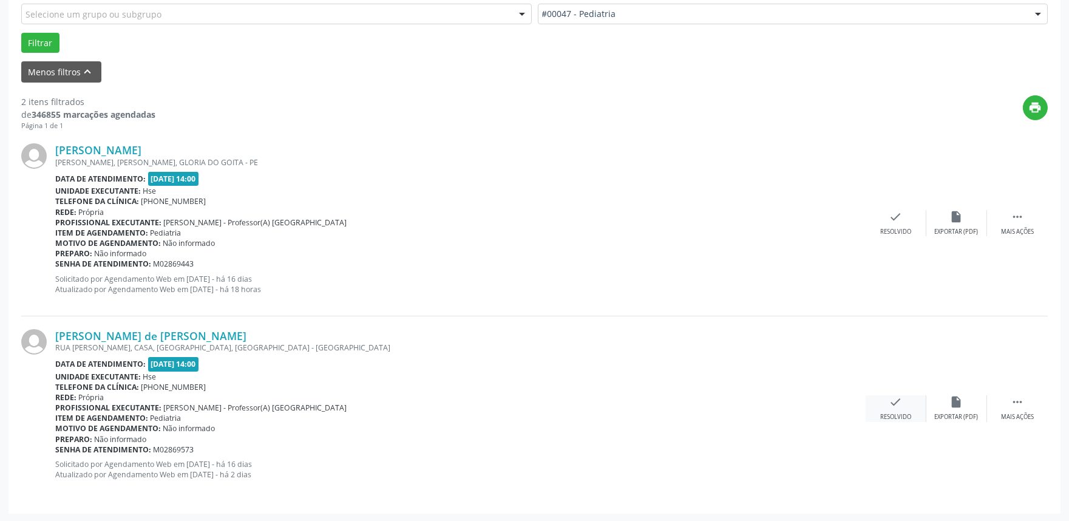
click at [888, 409] on div "check Resolvido" at bounding box center [895, 408] width 61 height 26
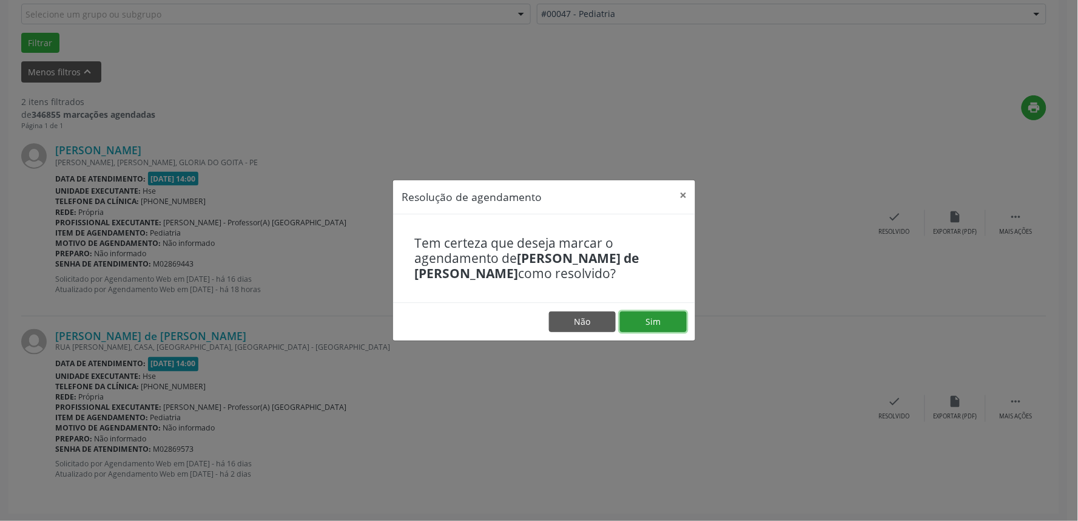
click at [663, 322] on button "Sim" at bounding box center [653, 321] width 67 height 21
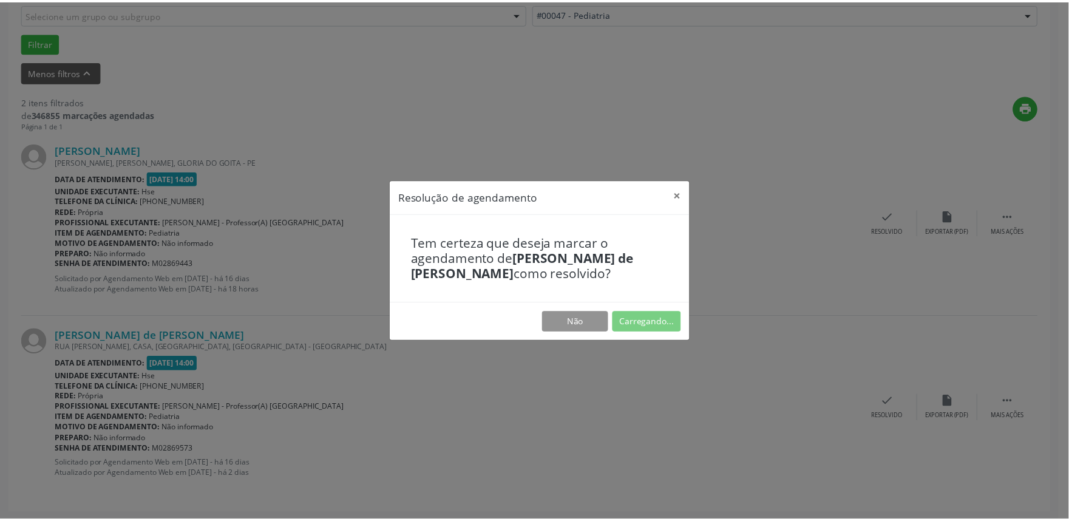
scroll to position [0, 0]
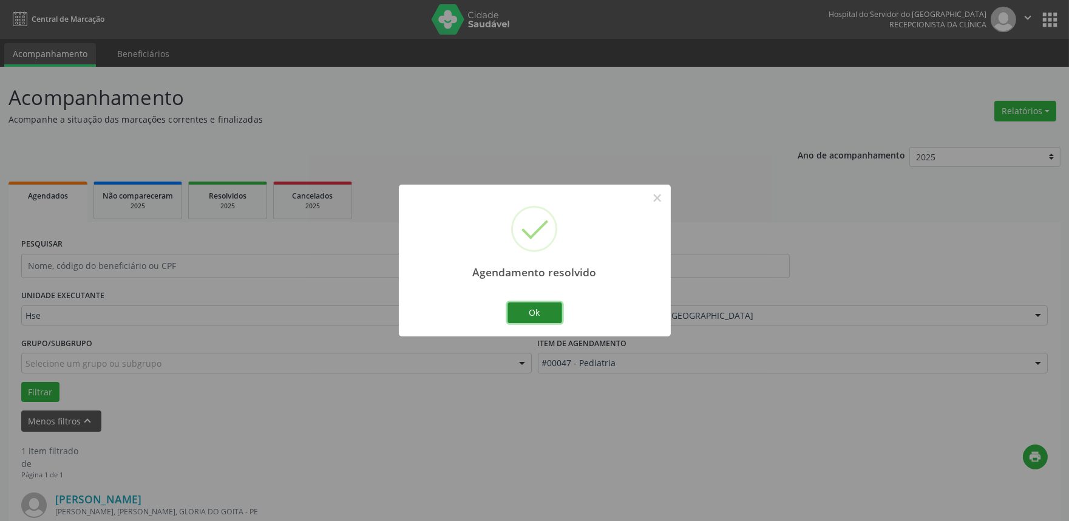
click at [550, 314] on button "Ok" at bounding box center [534, 312] width 55 height 21
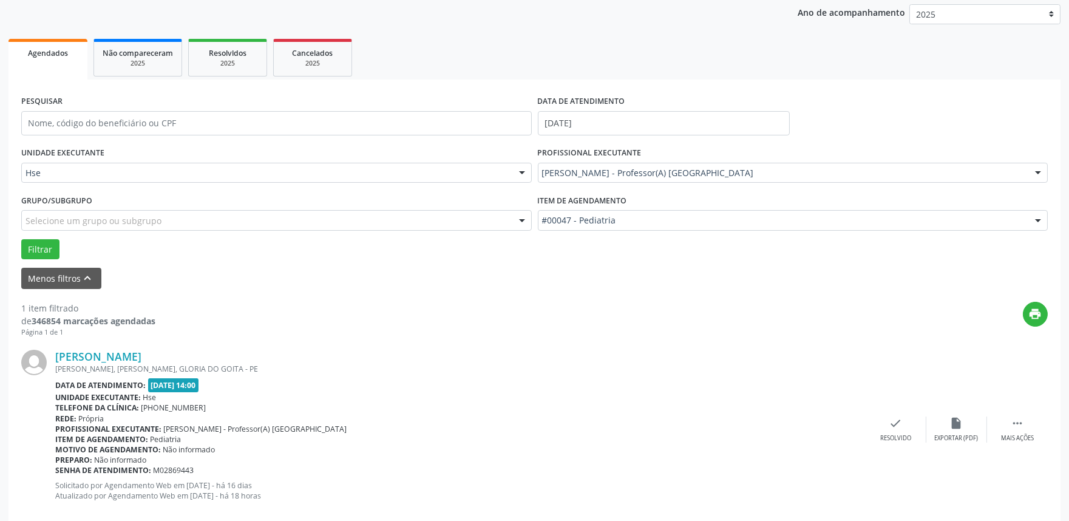
scroll to position [164, 0]
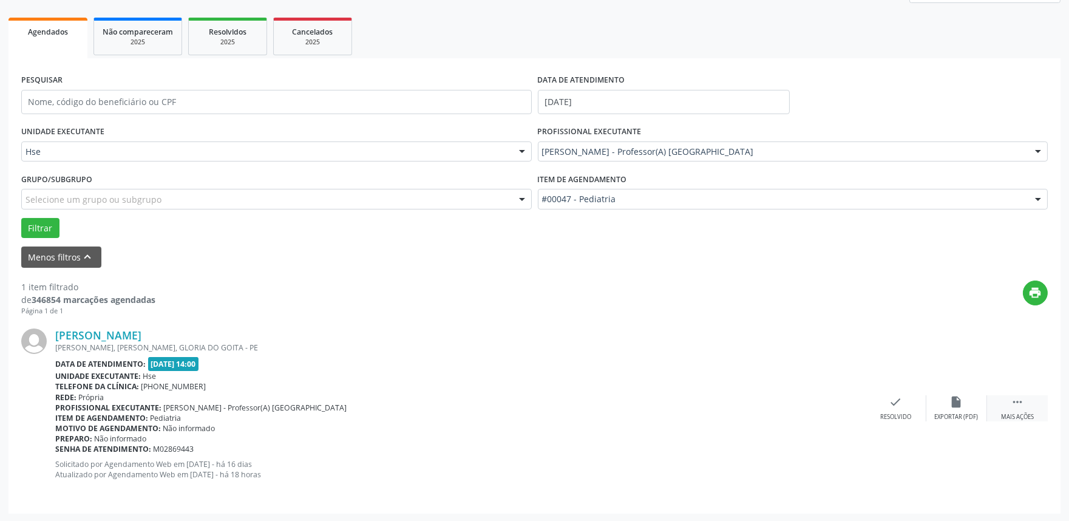
click at [1021, 410] on div " Mais ações" at bounding box center [1017, 408] width 61 height 26
click at [957, 407] on icon "alarm_off" at bounding box center [956, 401] width 13 height 13
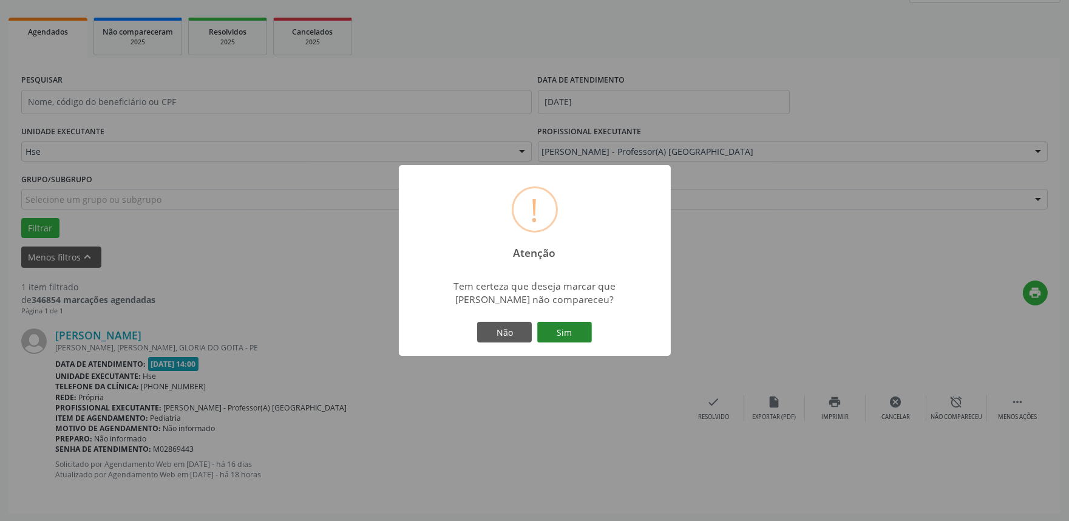
click at [568, 333] on button "Sim" at bounding box center [564, 332] width 55 height 21
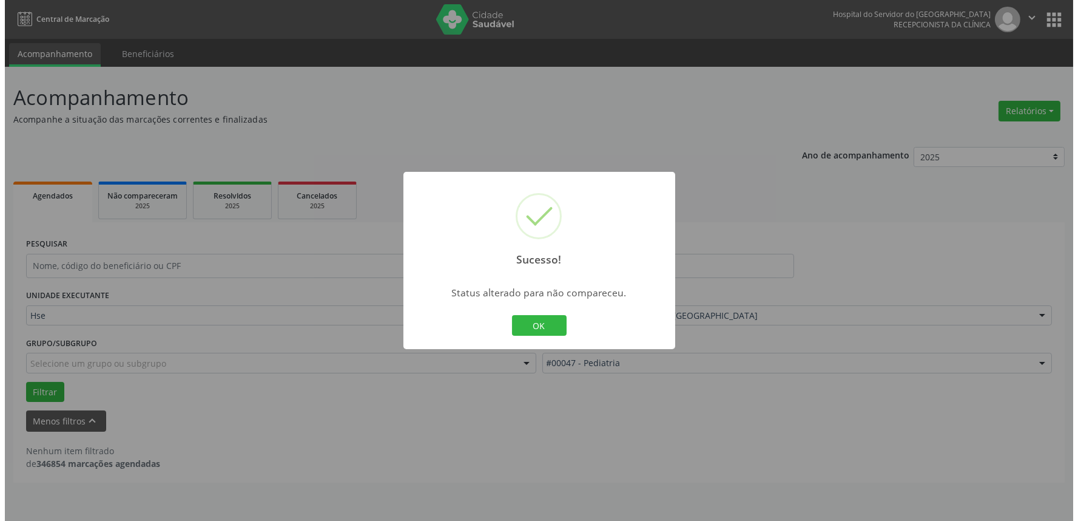
scroll to position [0, 0]
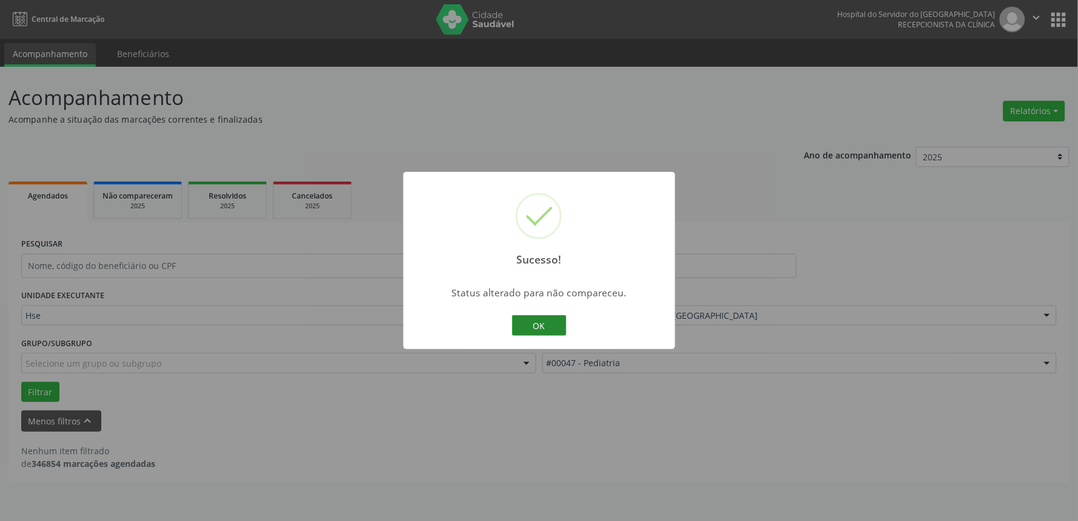
click at [543, 323] on button "OK" at bounding box center [539, 325] width 55 height 21
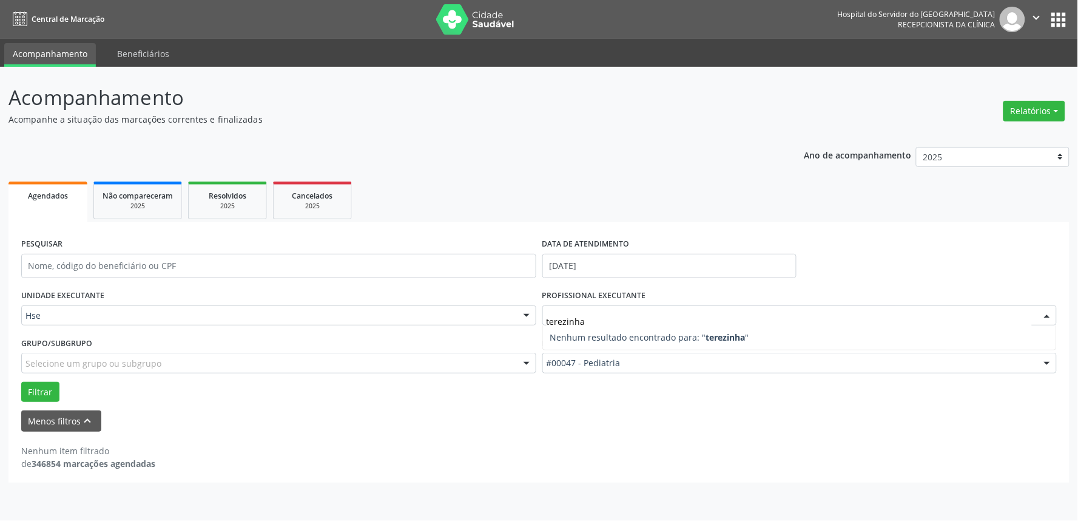
click at [597, 313] on input "terezinha" at bounding box center [790, 322] width 486 height 24
click at [58, 392] on div "Filtrar" at bounding box center [539, 392] width 1042 height 21
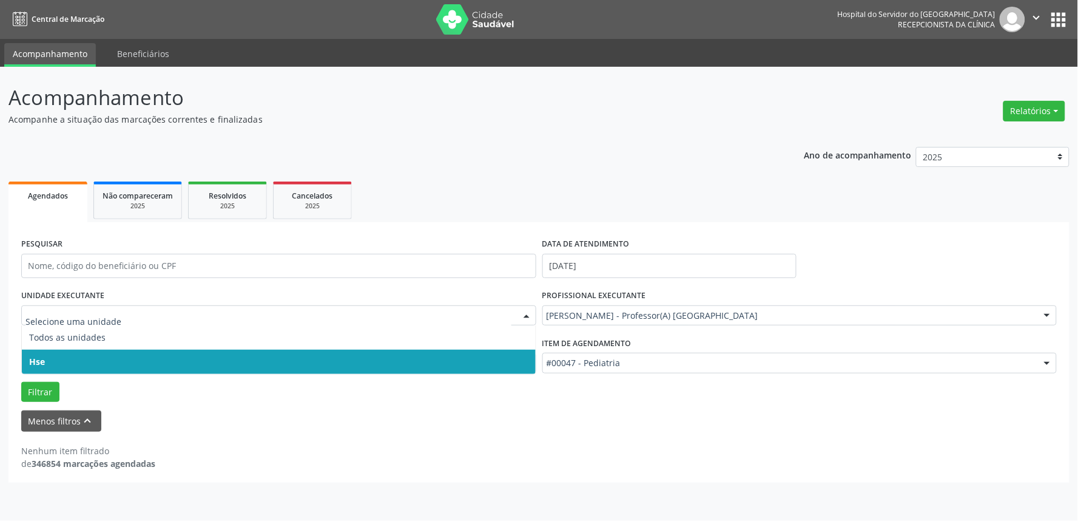
drag, startPoint x: 63, startPoint y: 363, endPoint x: 76, endPoint y: 359, distance: 14.4
click at [67, 362] on span "Hse" at bounding box center [279, 362] width 514 height 24
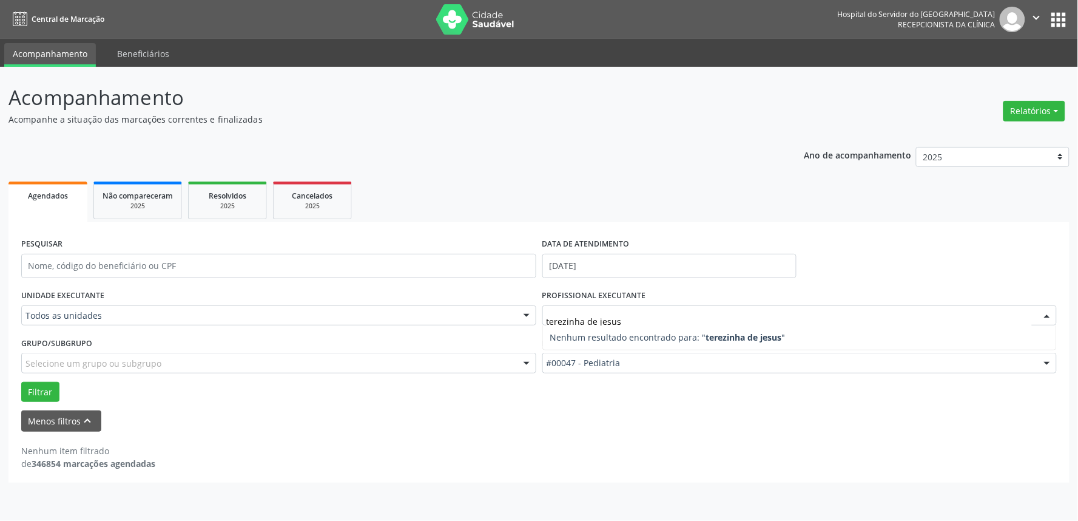
type input "terezinha de jesus"
click at [631, 394] on div "UNIDADE EXECUTANTE Todos as unidades Todos as unidades Hse Nenhum resultado enc…" at bounding box center [539, 343] width 1042 height 115
click at [744, 297] on div "PROFISSIONAL EXECUTANTE Todos os profissionais Todos os profissionais [PERSON_N…" at bounding box center [800, 309] width 521 height 47
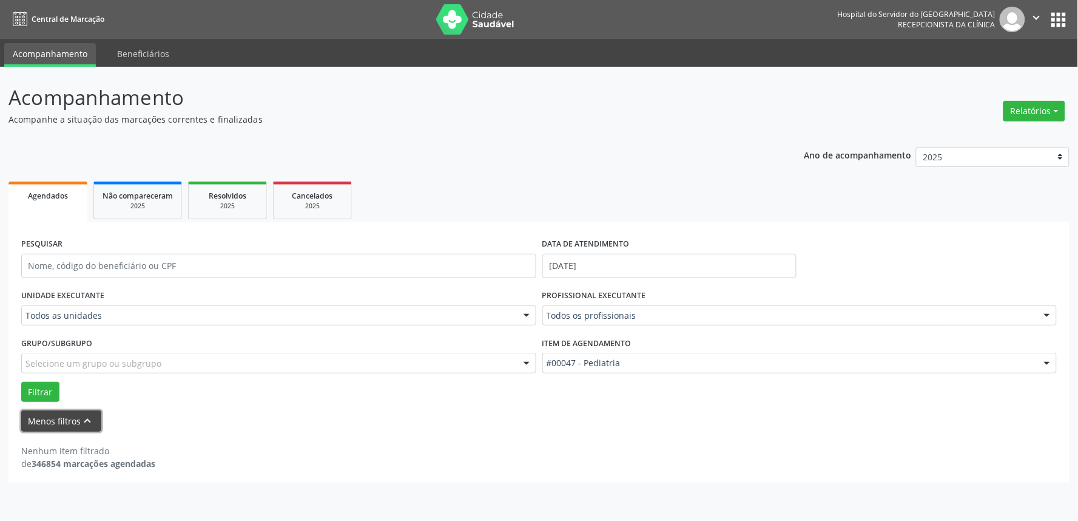
click at [73, 422] on button "Menos filtros keyboard_arrow_up" at bounding box center [61, 420] width 80 height 21
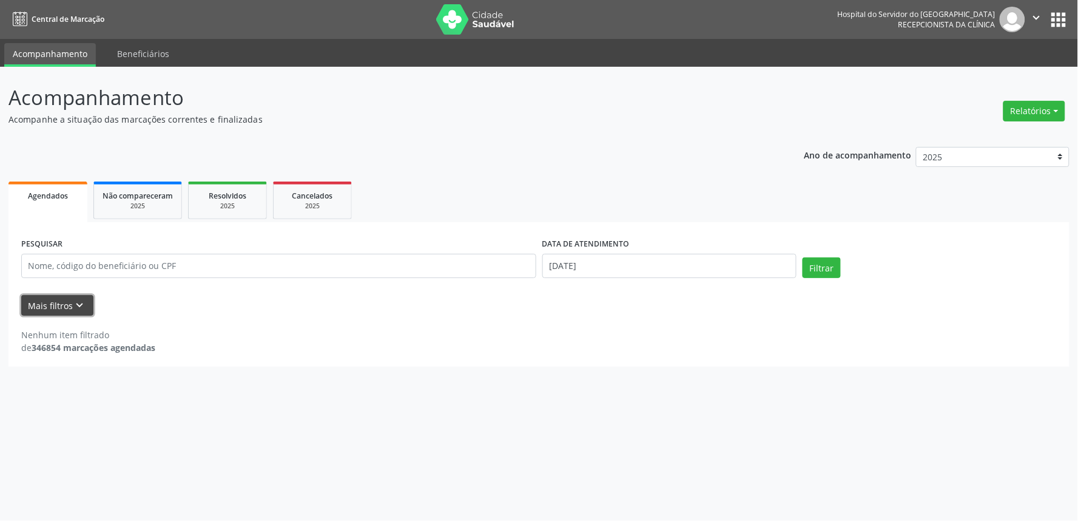
click at [73, 304] on icon "keyboard_arrow_down" at bounding box center [79, 305] width 13 height 13
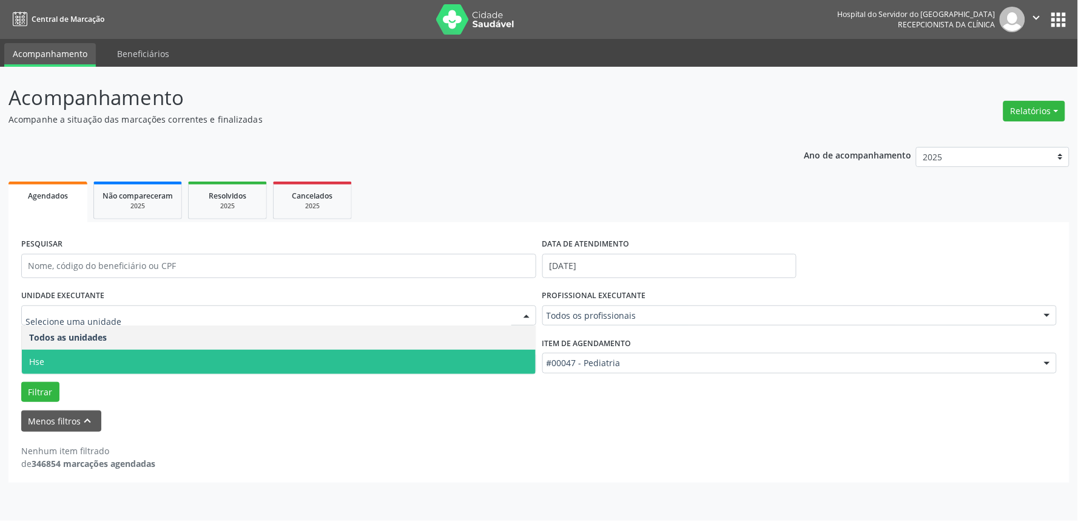
click at [73, 365] on span "Hse" at bounding box center [279, 362] width 514 height 24
